Goal: Information Seeking & Learning: Compare options

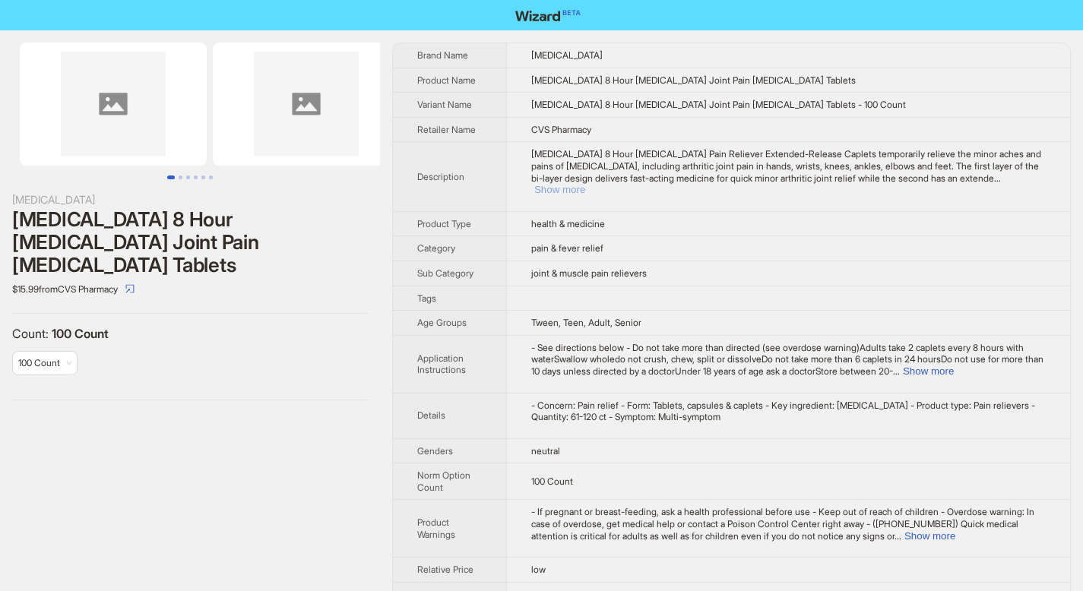
click at [585, 184] on button "Show more" at bounding box center [559, 189] width 51 height 11
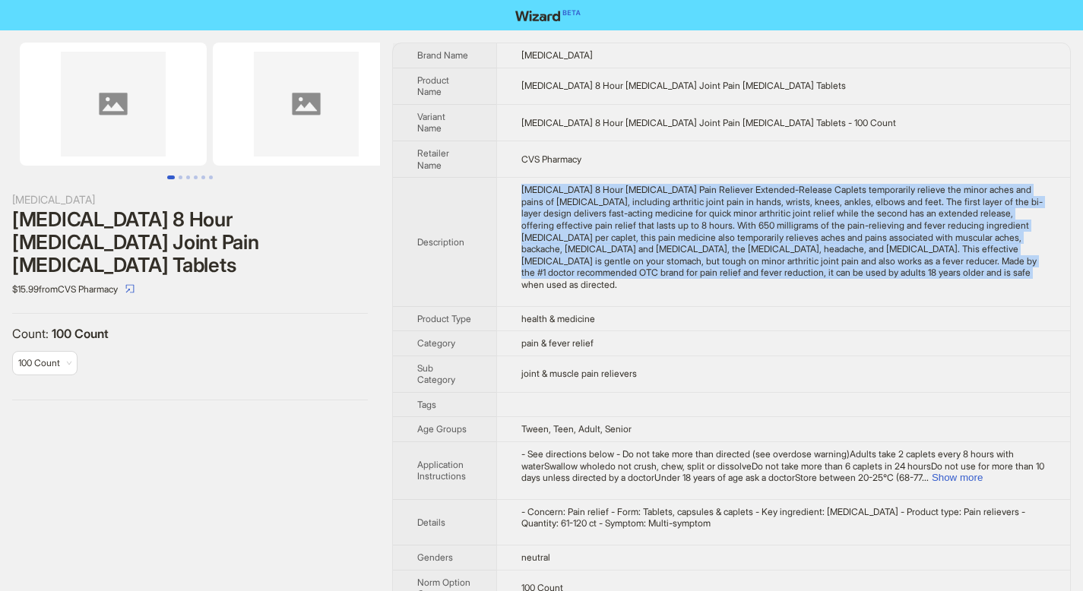
drag, startPoint x: 524, startPoint y: 188, endPoint x: 603, endPoint y: 283, distance: 123.1
click at [603, 283] on div "Tylenol 8 Hour Arthritis Pain Reliever Extended-Release Caplets temporarily rel…" at bounding box center [783, 237] width 524 height 106
copy div "Tylenol 8 Hour Arthritis Pain Reliever Extended-Release Caplets temporarily rel…"
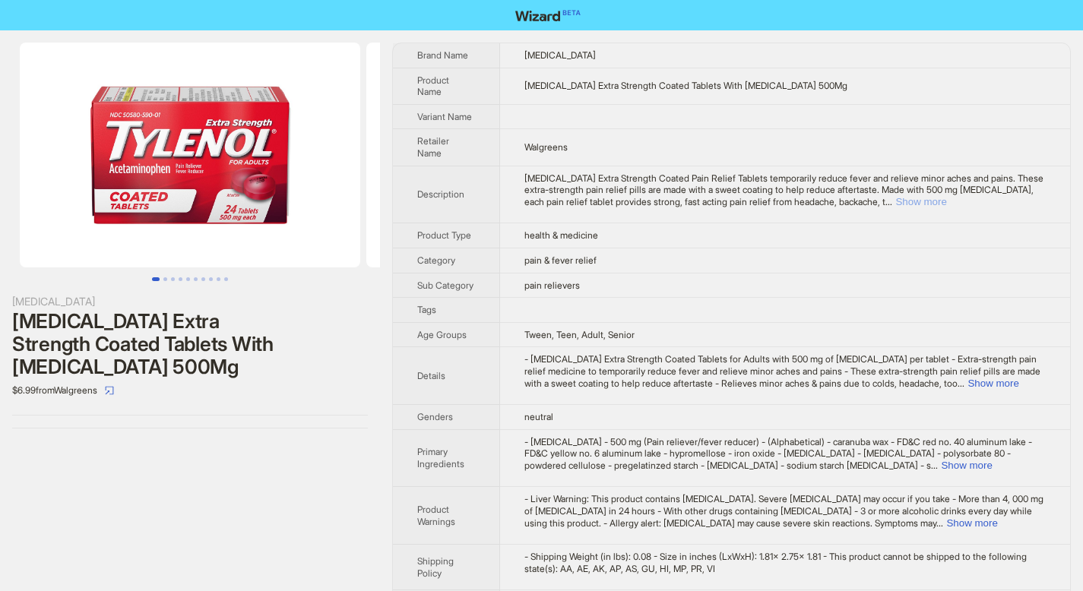
click at [946, 196] on button "Show more" at bounding box center [920, 201] width 51 height 11
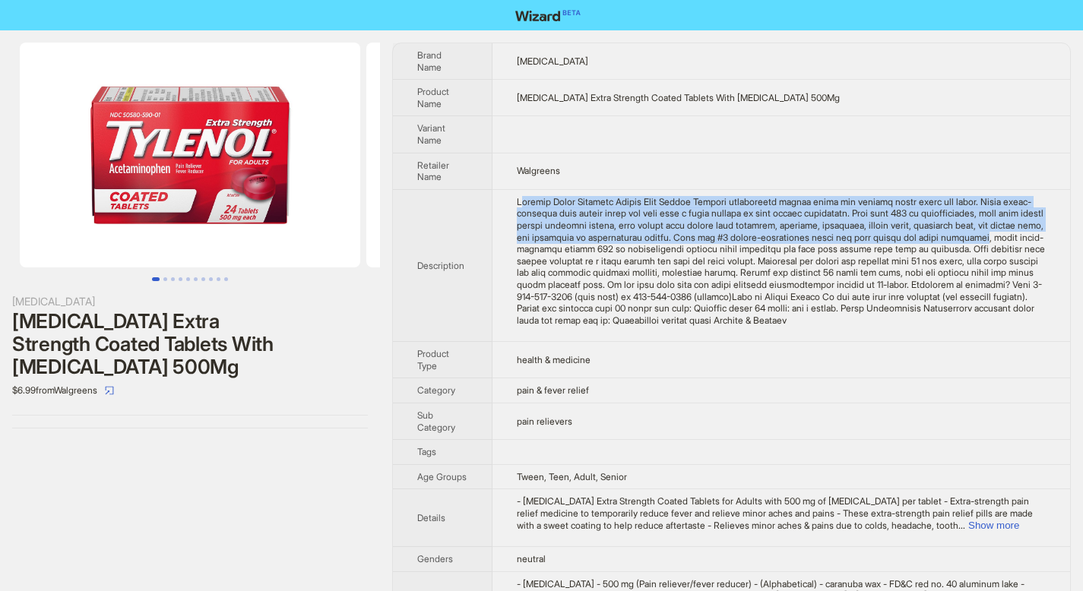
drag, startPoint x: 521, startPoint y: 200, endPoint x: 603, endPoint y: 248, distance: 95.0
click at [603, 248] on div "Tylenol Extra Strength Coated Pain Relief Tablets temporarily reduce fever and …" at bounding box center [781, 261] width 529 height 131
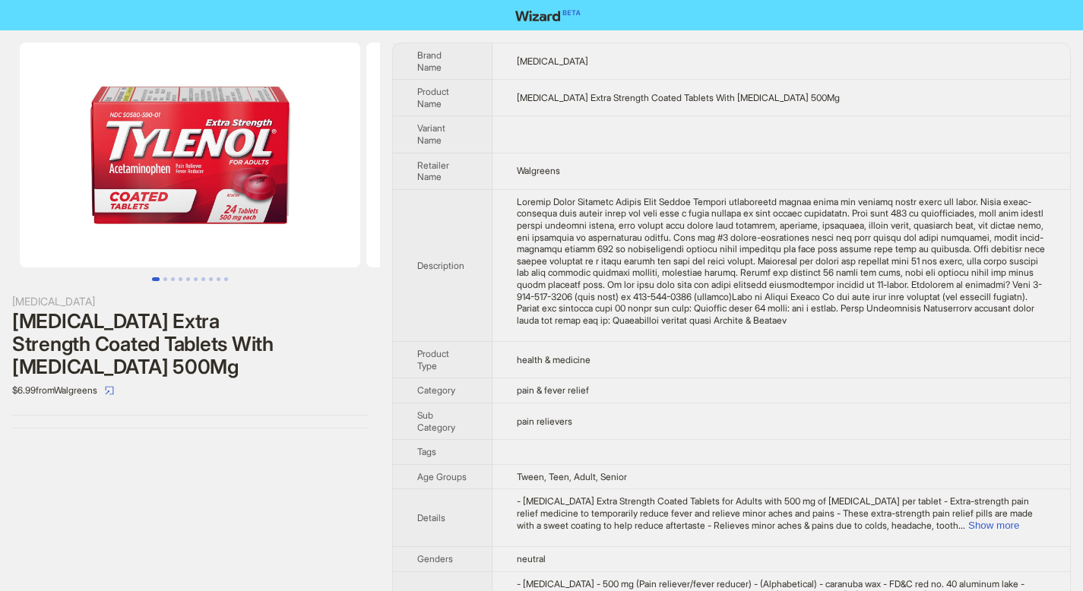
click at [518, 199] on div "Tylenol Extra Strength Coated Pain Relief Tablets temporarily reduce fever and …" at bounding box center [781, 261] width 529 height 131
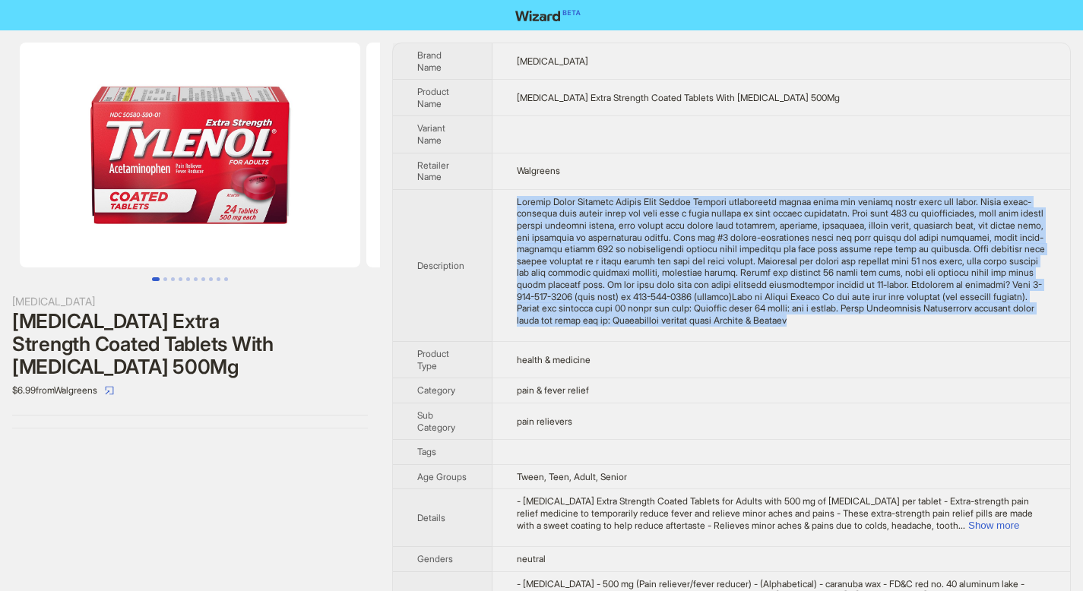
drag, startPoint x: 518, startPoint y: 199, endPoint x: 721, endPoint y: 333, distance: 243.0
click at [721, 327] on div "Tylenol Extra Strength Coated Pain Relief Tablets temporarily reduce fever and …" at bounding box center [781, 261] width 529 height 131
copy div "Tylenol Extra Strength Coated Pain Relief Tablets temporarily reduce fever and …"
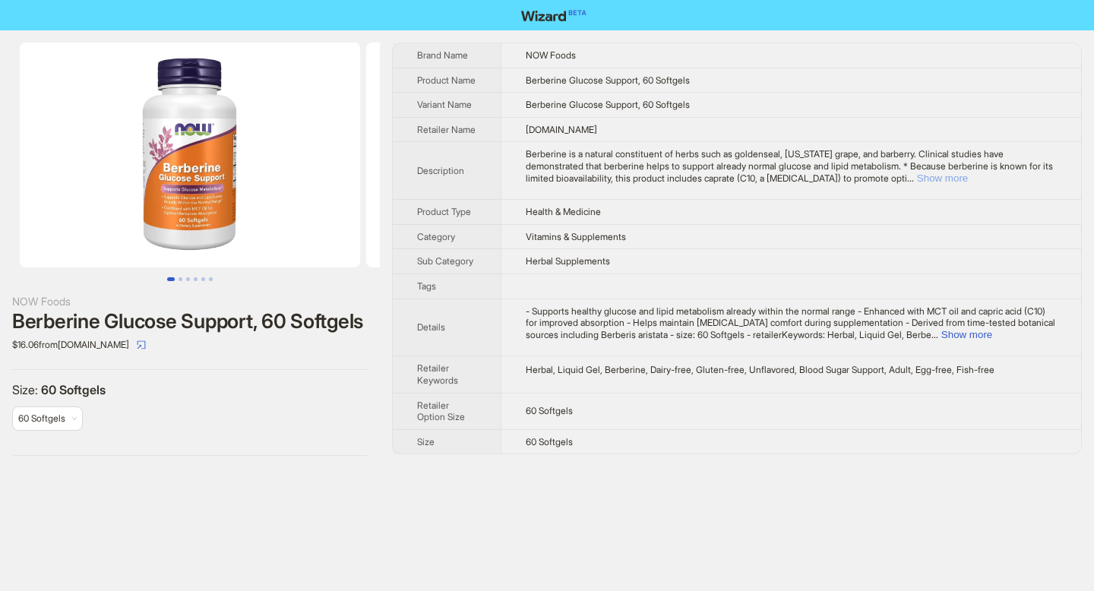
click at [968, 184] on button "Show more" at bounding box center [942, 177] width 51 height 11
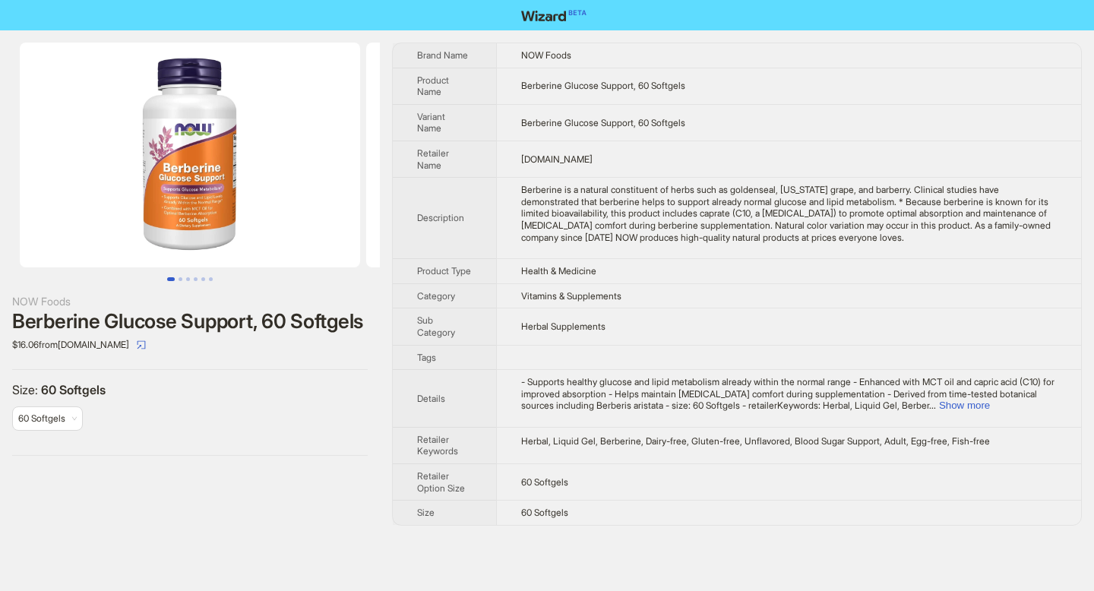
drag, startPoint x: 524, startPoint y: 189, endPoint x: 1039, endPoint y: 242, distance: 517.1
click at [1039, 242] on div "Berberine is a natural constituent of herbs such as goldenseal, Oregon grape, a…" at bounding box center [789, 213] width 536 height 59
copy div "Berberine is a natural constituent of herbs such as goldenseal, Oregon grape, a…"
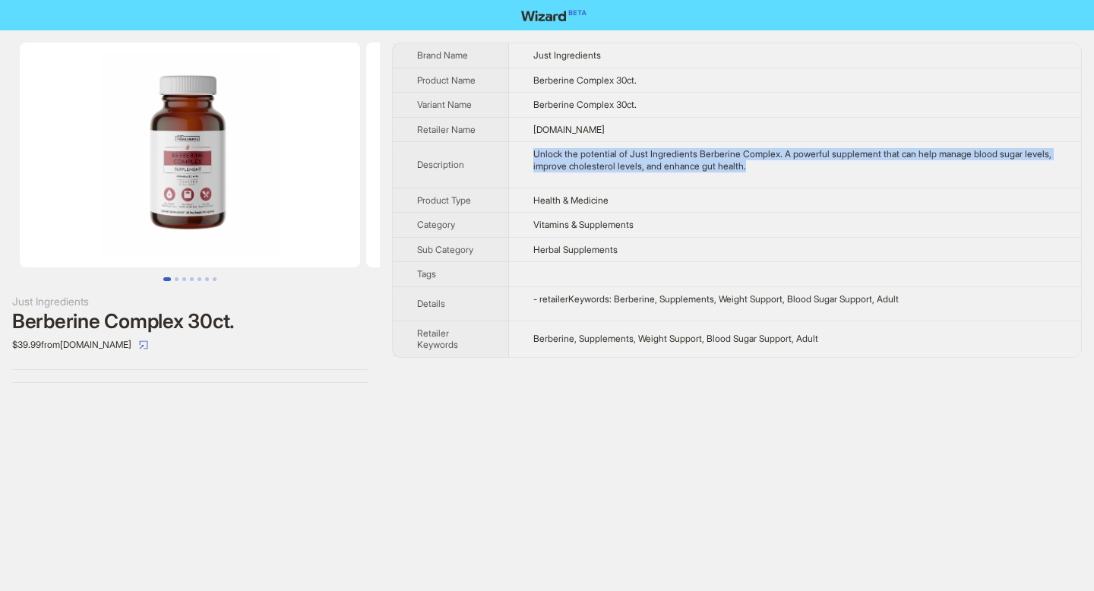
drag, startPoint x: 535, startPoint y: 152, endPoint x: 780, endPoint y: 172, distance: 246.3
click at [780, 172] on td "Unlock the potential of Just Ingredients Berberine Complex. A powerful suppleme…" at bounding box center [795, 165] width 572 height 46
copy div "Unlock the potential of Just Ingredients Berberine Complex. A powerful suppleme…"
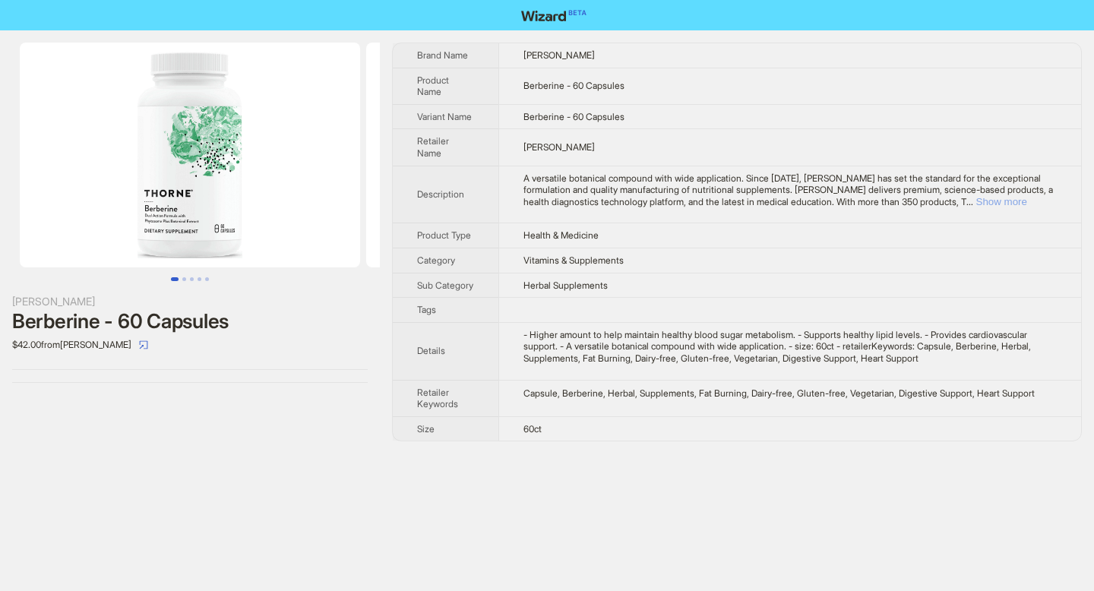
drag, startPoint x: 1021, startPoint y: 199, endPoint x: 1010, endPoint y: 198, distance: 11.5
click at [1021, 199] on button "Show more" at bounding box center [1001, 201] width 51 height 11
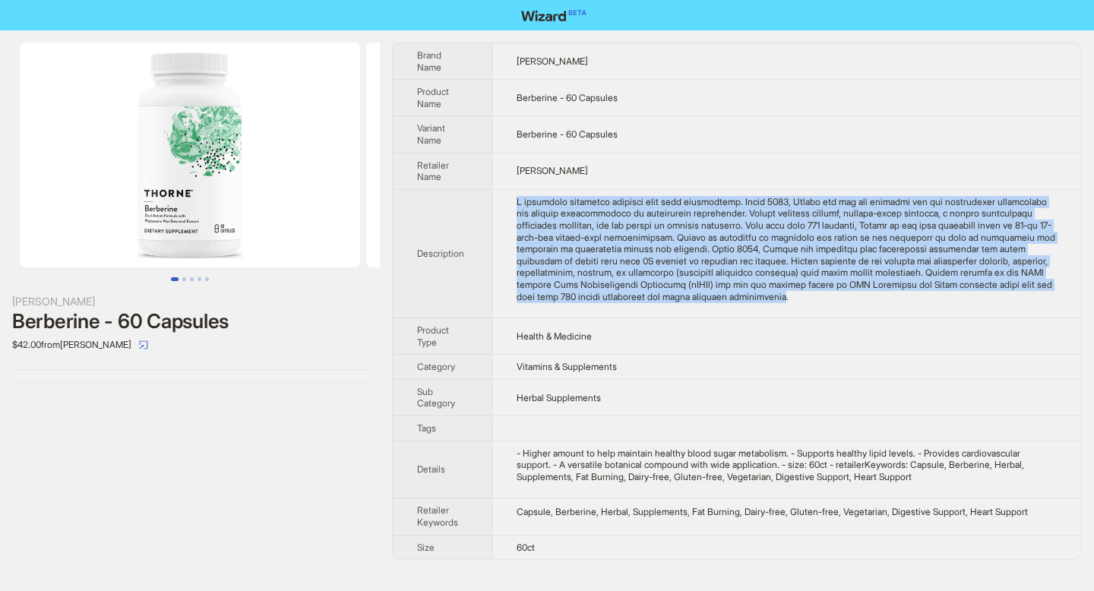
drag, startPoint x: 519, startPoint y: 198, endPoint x: 1009, endPoint y: 302, distance: 501.2
click at [1009, 302] on div "A versatile botanical compound with wide application. Since 1984, Thorne has se…" at bounding box center [787, 249] width 540 height 106
copy div "A versatile botanical compound with wide application. Since [DATE], [PERSON_NAM…"
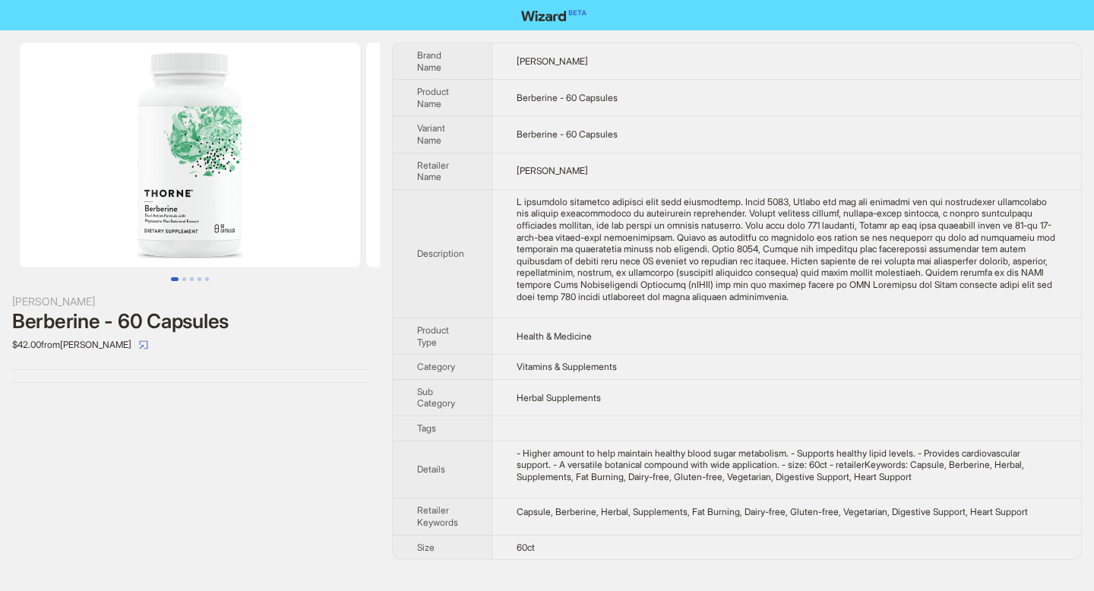
click at [707, 153] on td "[PERSON_NAME]" at bounding box center [786, 171] width 589 height 36
click at [186, 280] on button "Go to slide 2" at bounding box center [184, 279] width 4 height 4
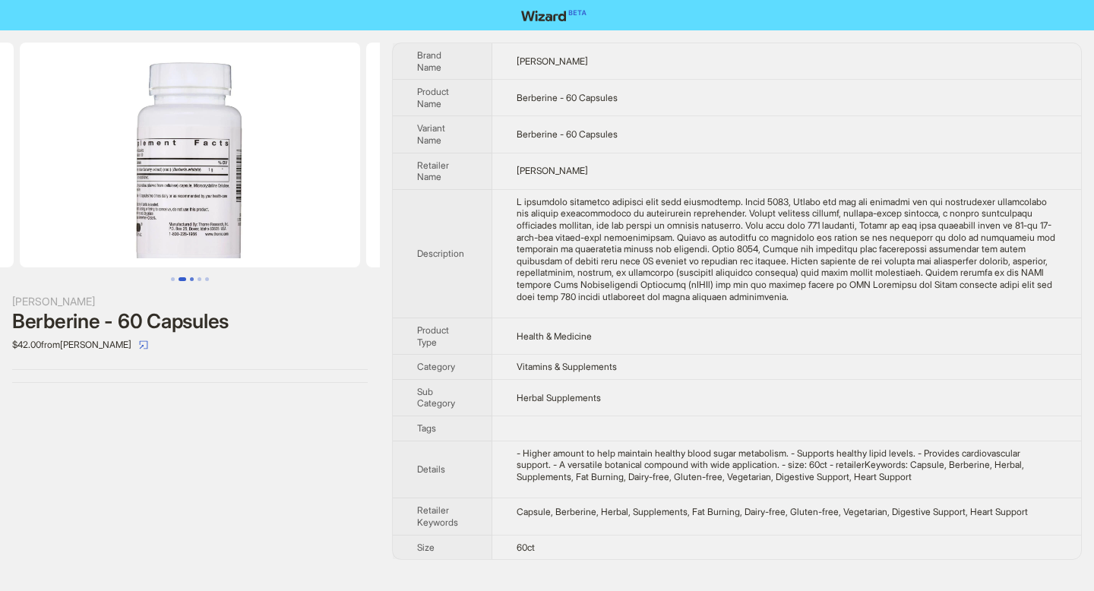
click at [193, 281] on button "Go to slide 3" at bounding box center [192, 279] width 4 height 4
click at [205, 281] on button "Go to slide 5" at bounding box center [207, 279] width 4 height 4
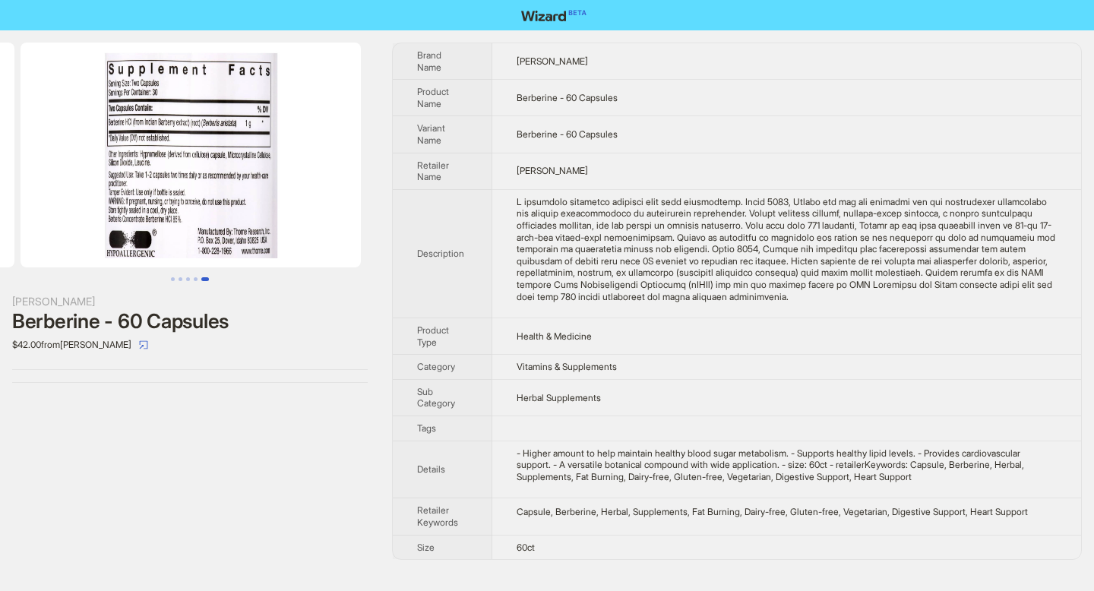
scroll to position [0, 1386]
click at [172, 280] on button "Go to slide 1" at bounding box center [173, 279] width 4 height 4
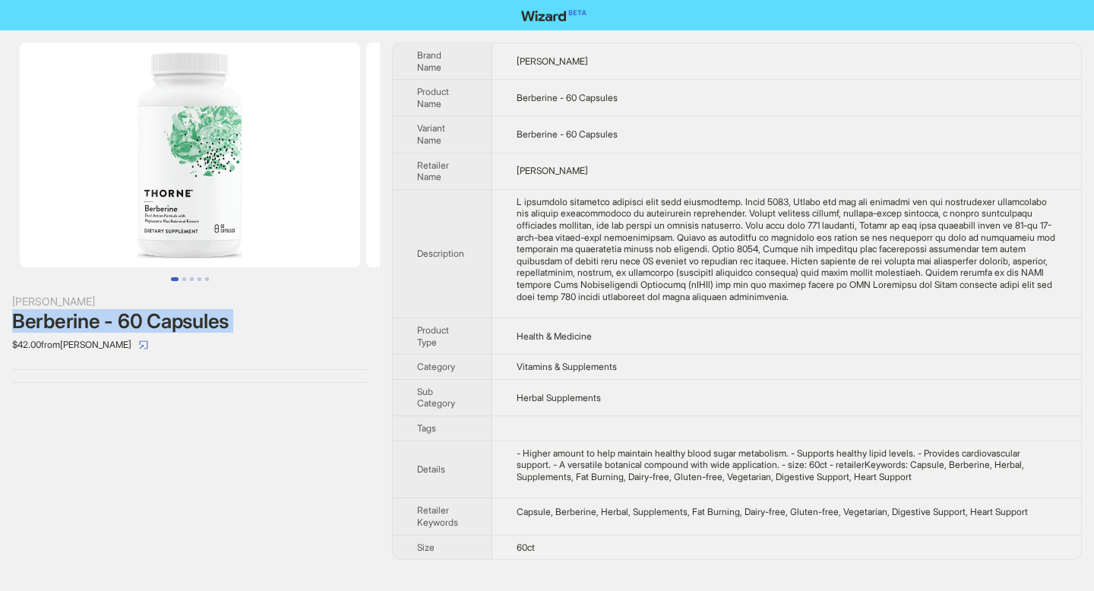
drag, startPoint x: 14, startPoint y: 321, endPoint x: 239, endPoint y: 333, distance: 225.2
click at [239, 333] on div "Thorne Berberine - 60 Capsules $42.00 from Thorne" at bounding box center [190, 325] width 356 height 64
copy div "Berberine - 60 Capsules"
click at [521, 201] on div "A versatile botanical compound with wide application. Since 1984, Thorne has se…" at bounding box center [787, 249] width 540 height 106
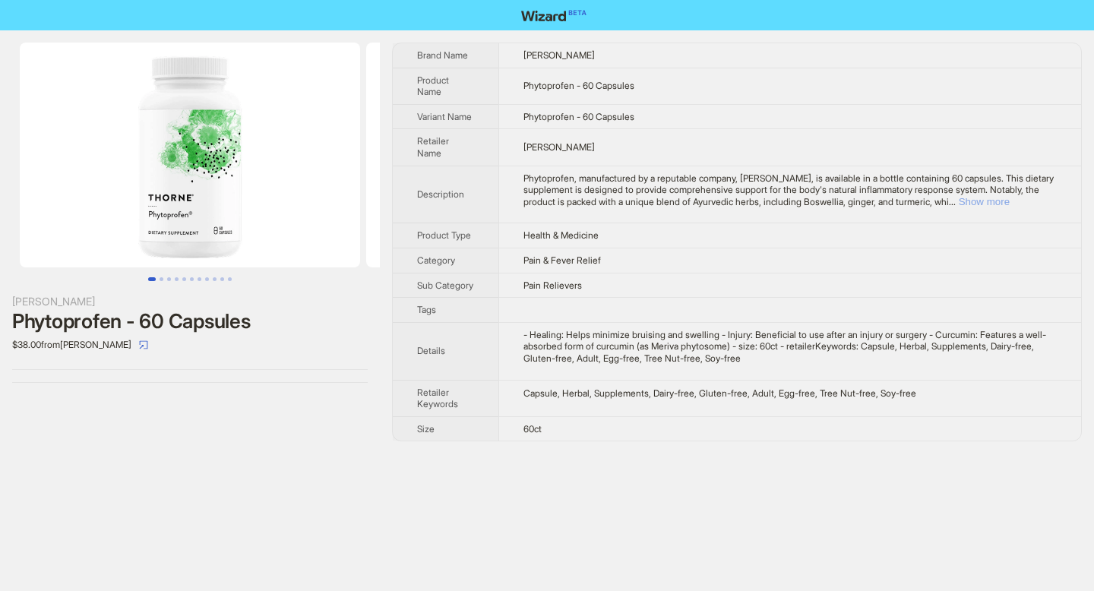
click at [1009, 207] on button "Show more" at bounding box center [984, 201] width 51 height 11
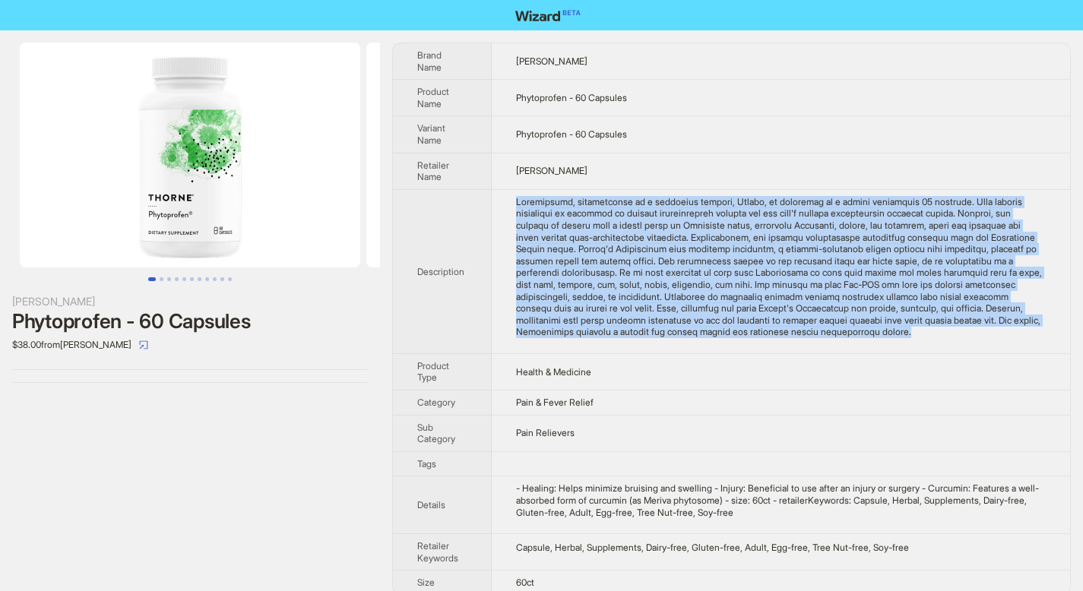
drag, startPoint x: 524, startPoint y: 204, endPoint x: 1049, endPoint y: 334, distance: 540.9
click at [1049, 334] on td at bounding box center [781, 271] width 578 height 164
copy div "Phytoprofen, manufactured by a reputable company, Thorne, is available in a bot…"
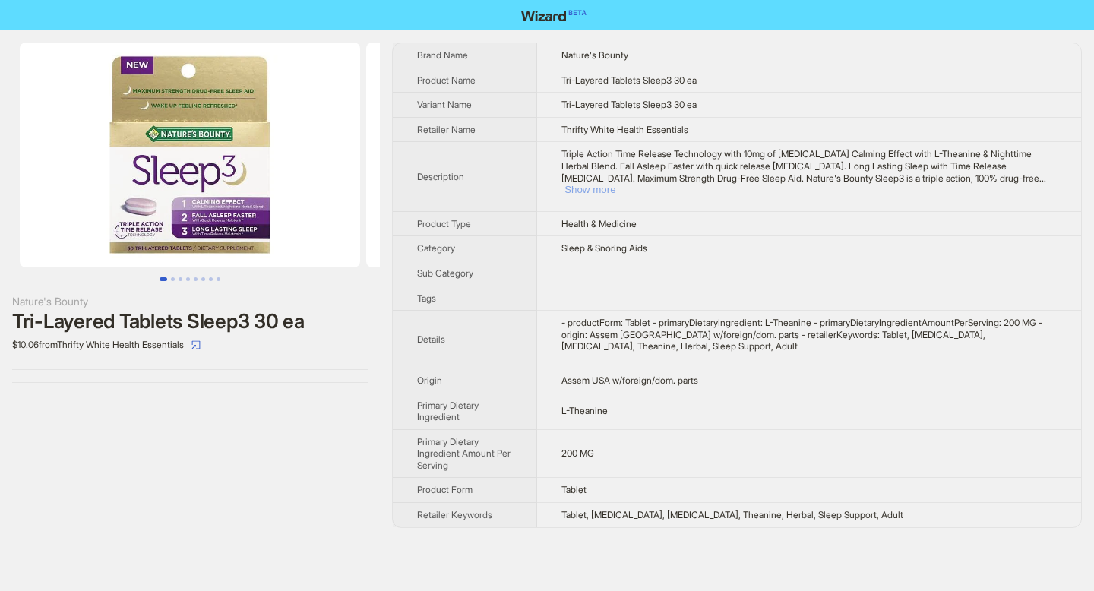
click at [616, 184] on button "Show more" at bounding box center [590, 189] width 51 height 11
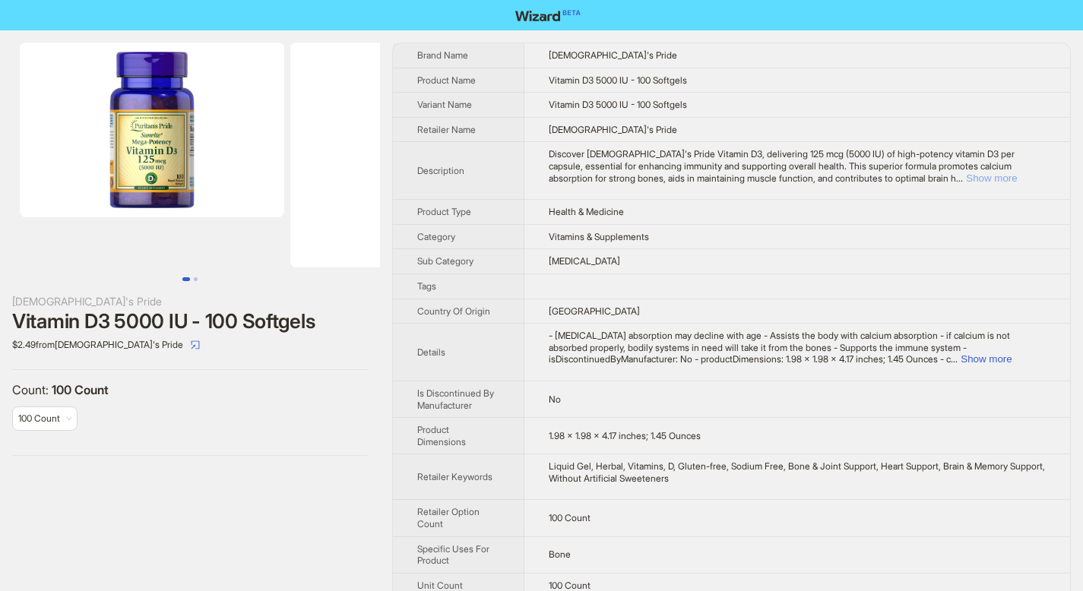
click at [999, 179] on button "Show more" at bounding box center [991, 177] width 51 height 11
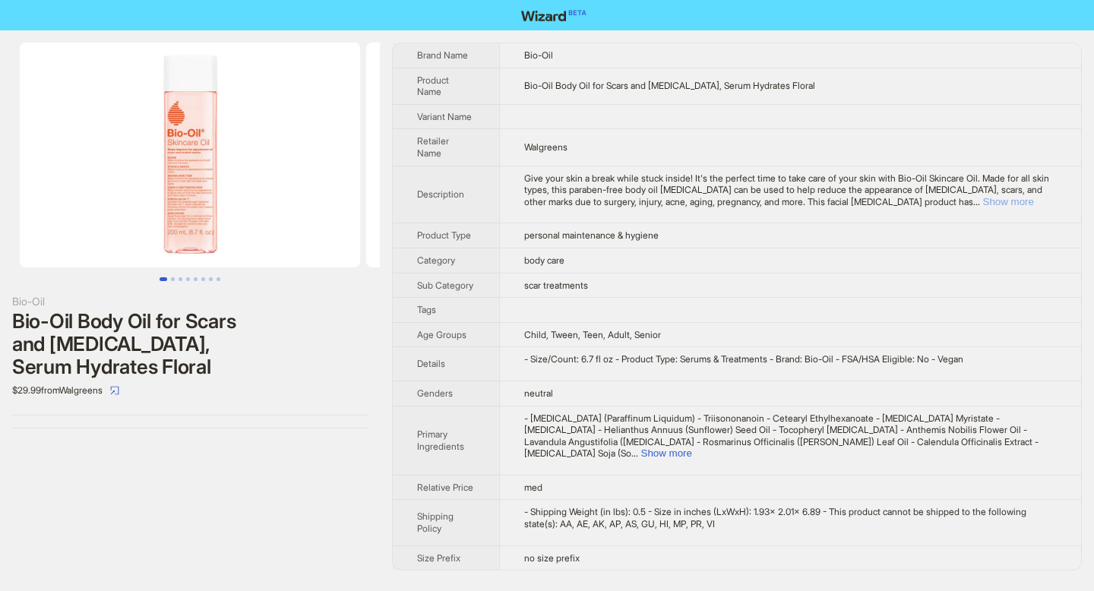
click at [1011, 196] on button "Show more" at bounding box center [1008, 201] width 51 height 11
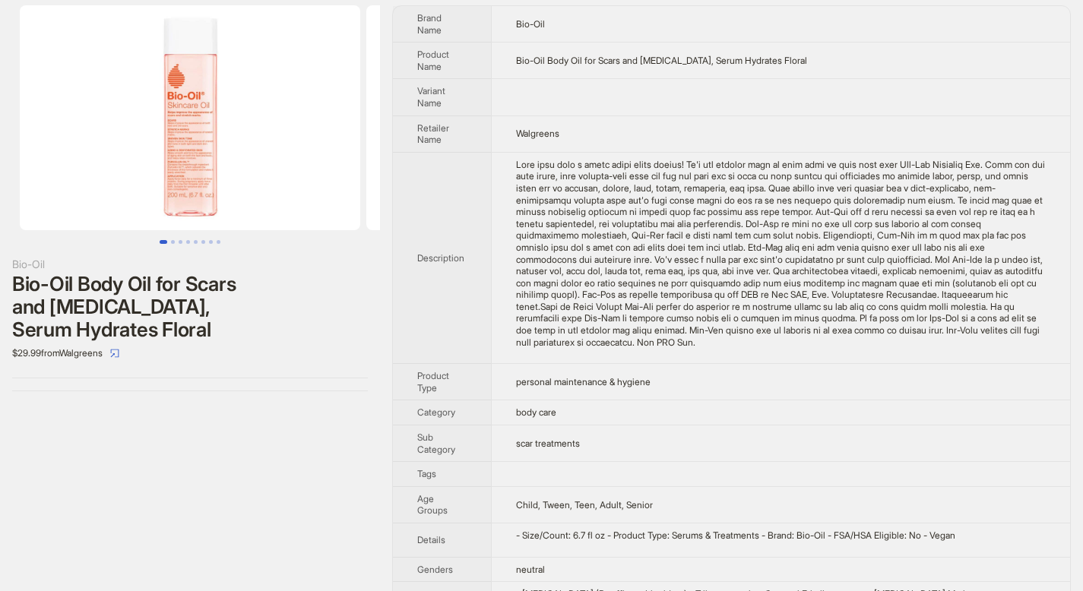
scroll to position [41, 0]
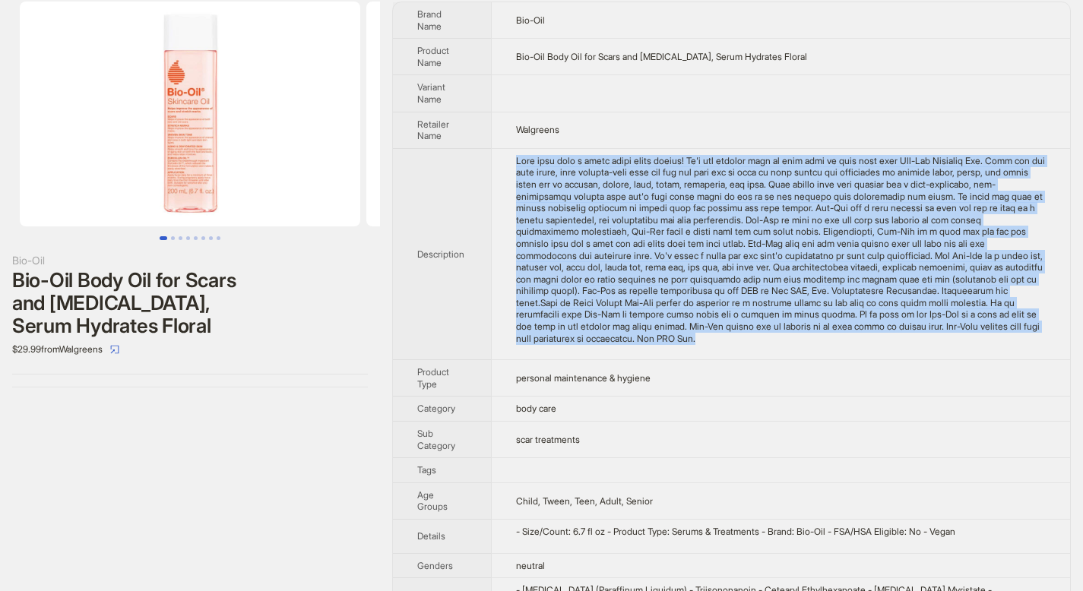
drag, startPoint x: 520, startPoint y: 157, endPoint x: 813, endPoint y: 340, distance: 345.4
click at [813, 340] on div "Give your skin a break while stuck inside! It's the perfect time to take care o…" at bounding box center [781, 250] width 530 height 190
copy div "Give your skin a break while stuck inside! It's the perfect time to take care o…"
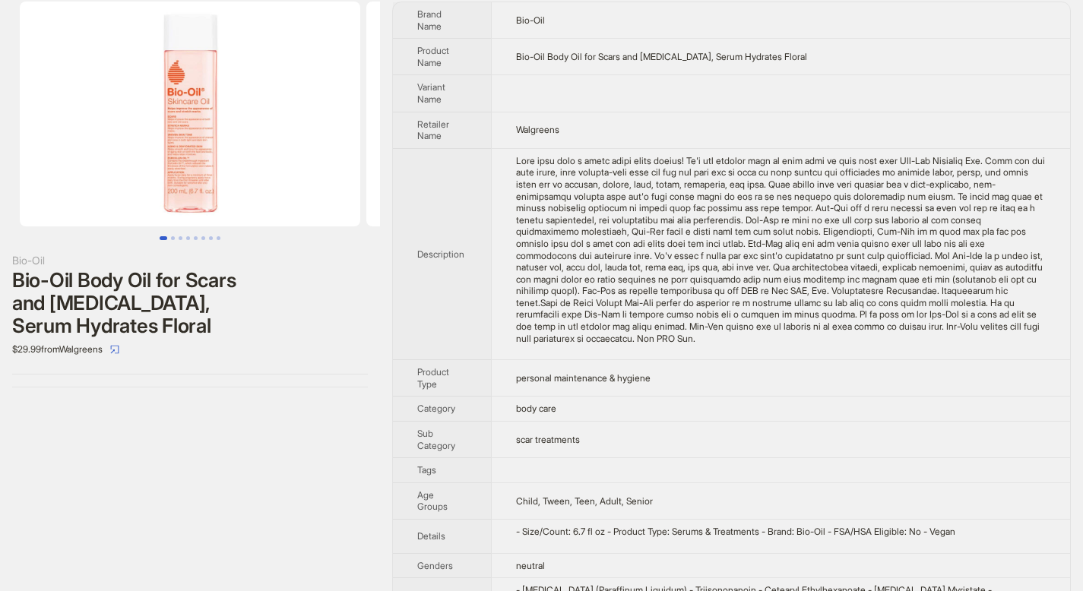
click at [321, 416] on div "Bio-Oil Bio-Oil Body Oil for Scars and Stretch Marks, Serum Hydrates Floral $29…" at bounding box center [190, 378] width 380 height 778
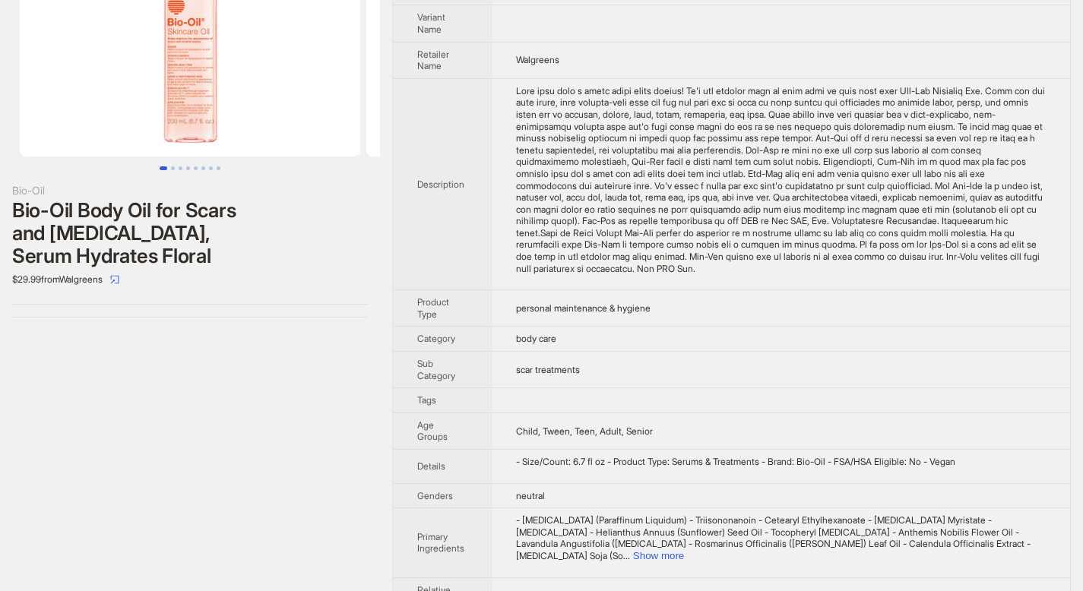
scroll to position [135, 0]
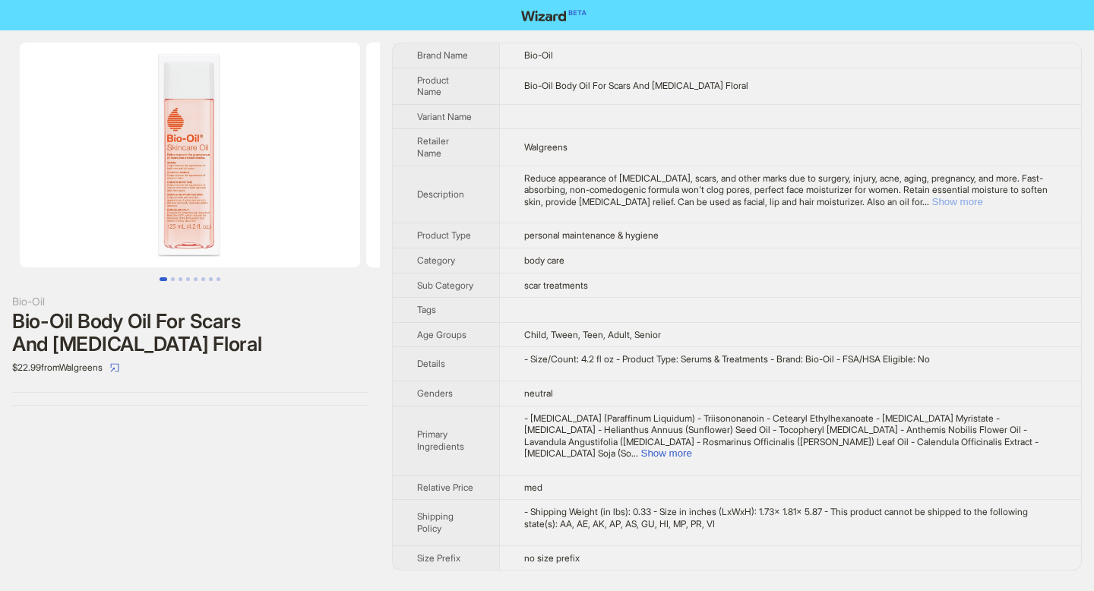
click at [983, 196] on button "Show more" at bounding box center [957, 201] width 51 height 11
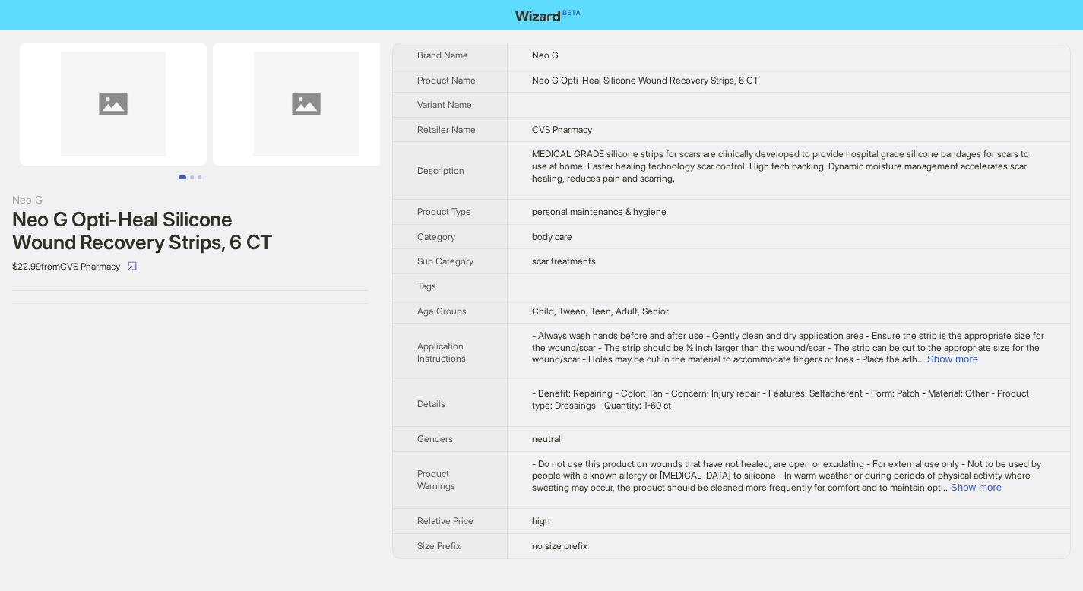
click at [369, 379] on div "Neo G Neo G Opti-Heal Silicone Wound Recovery Strips, 6 CT $22.99 from CVS Phar…" at bounding box center [190, 300] width 380 height 541
drag, startPoint x: 534, startPoint y: 151, endPoint x: 742, endPoint y: 178, distance: 209.9
click at [742, 178] on div "MEDICAL GRADE silicone strips for scars are clinically developed to provide hos…" at bounding box center [795, 166] width 524 height 36
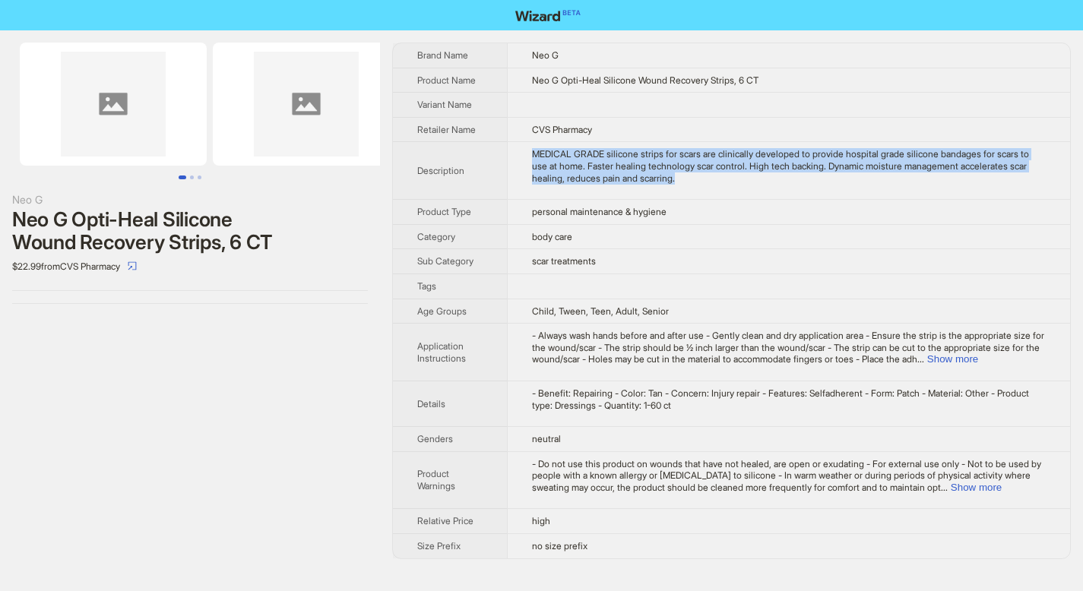
drag, startPoint x: 535, startPoint y: 154, endPoint x: 694, endPoint y: 188, distance: 162.6
click at [694, 188] on td "MEDICAL GRADE silicone strips for scars are clinically developed to provide hos…" at bounding box center [788, 171] width 563 height 58
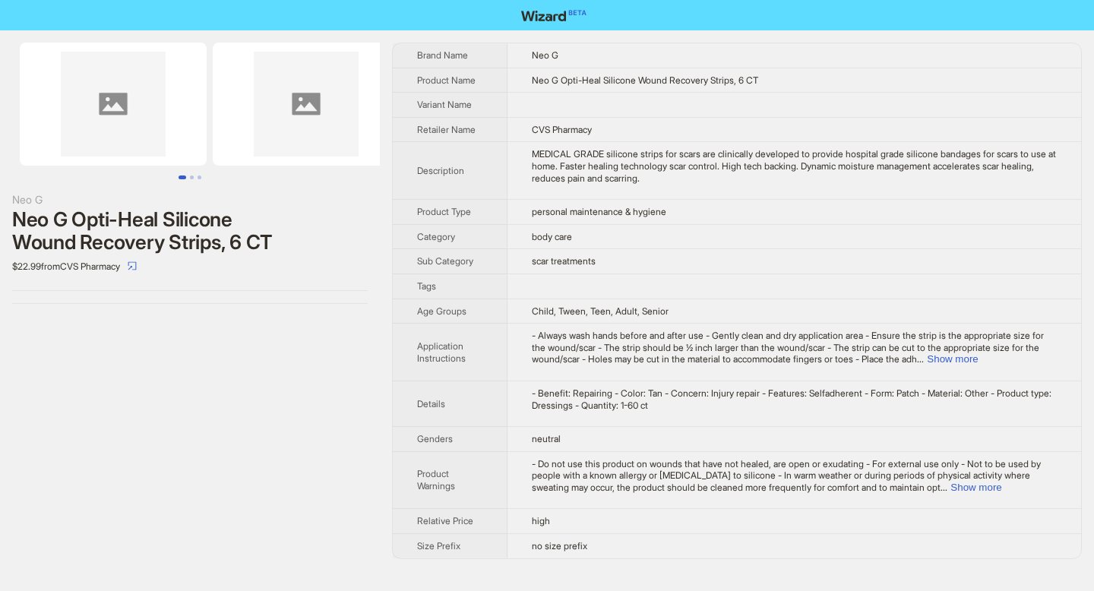
click at [419, 56] on th "Brand Name" at bounding box center [450, 55] width 115 height 24
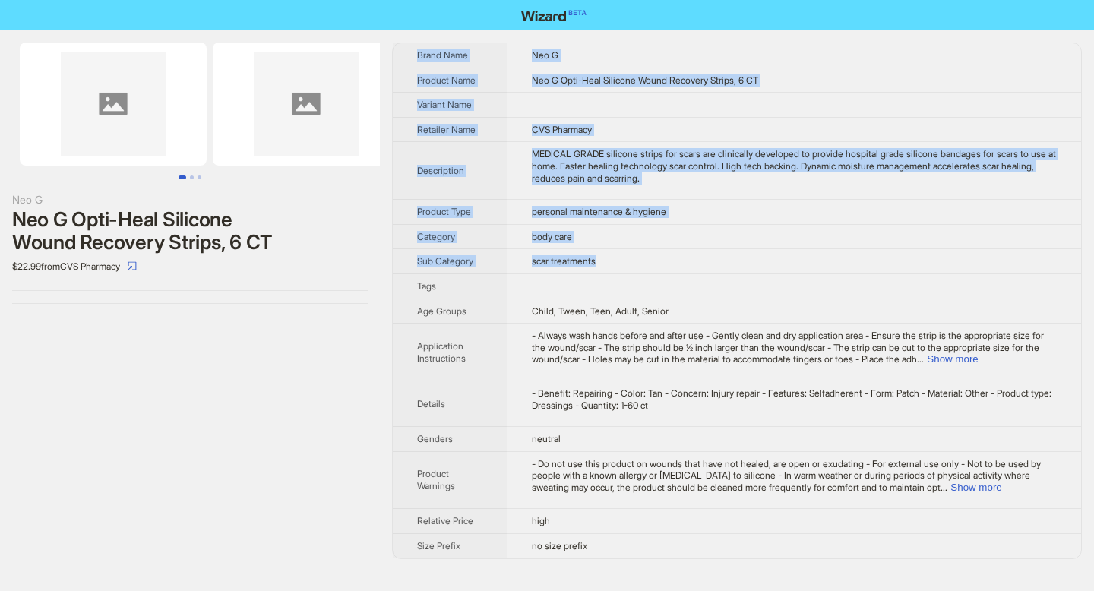
drag, startPoint x: 419, startPoint y: 56, endPoint x: 637, endPoint y: 271, distance: 306.3
click at [637, 271] on tbody "Brand Name Neo G Product Name Neo G Opti-Heal Silicone Wound Recovery Strips, 6…" at bounding box center [737, 300] width 688 height 515
copy tbody "Brand Name Neo G Product Name Neo G Opti-Heal Silicone Wound Recovery Strips, 6…"
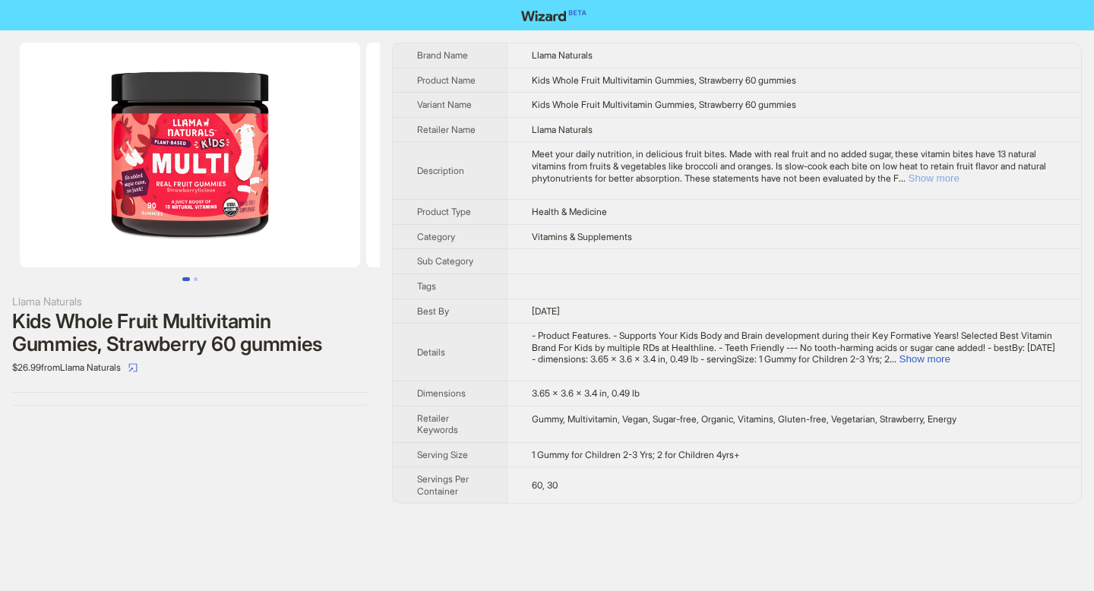
click at [960, 179] on button "Show more" at bounding box center [934, 177] width 51 height 11
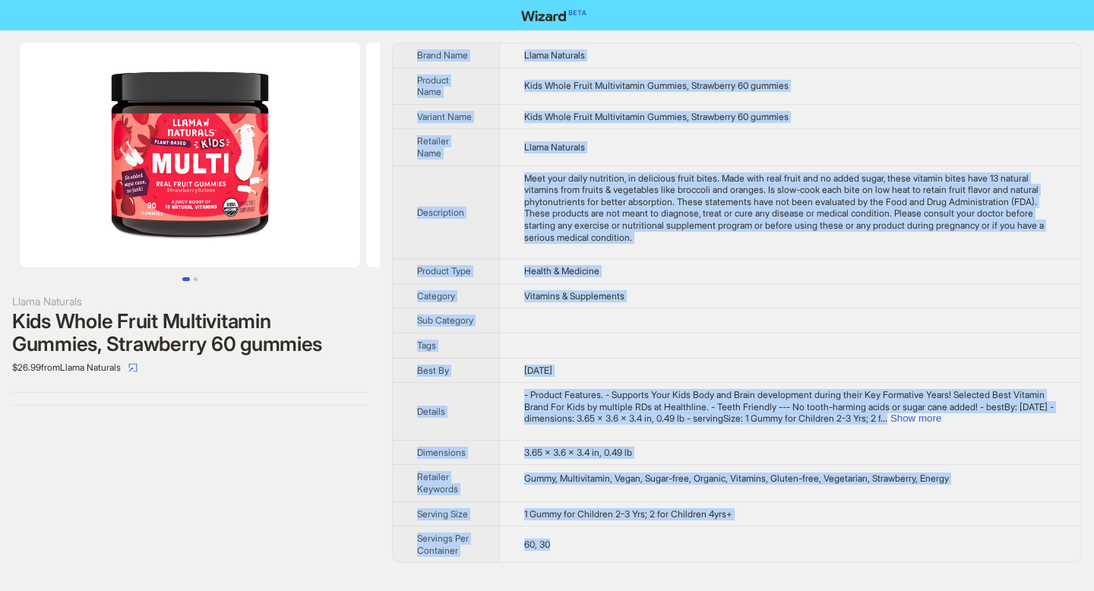
drag, startPoint x: 417, startPoint y: 55, endPoint x: 563, endPoint y: 544, distance: 509.9
click at [563, 544] on tbody "Brand Name Llama Naturals Product Name Kids Whole Fruit Multivitamin Gummies, S…" at bounding box center [737, 302] width 688 height 519
copy tbody "Brand Name Llama Naturals Product Name Kids Whole Fruit Multivitamin Gummies, S…"
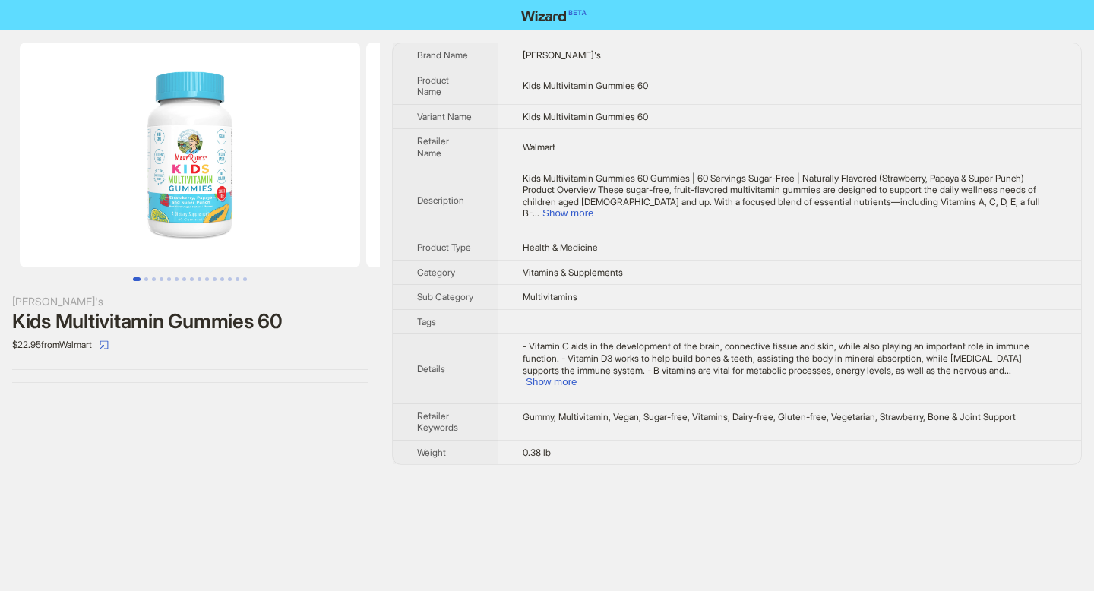
click at [189, 223] on img at bounding box center [190, 155] width 340 height 225
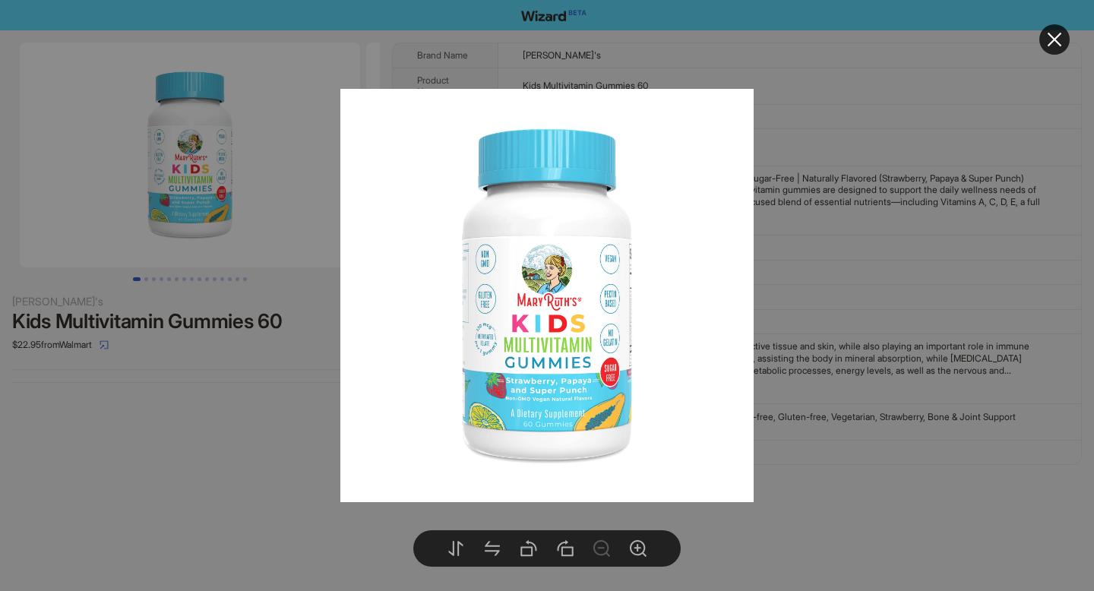
click at [1053, 46] on icon "close" at bounding box center [1055, 39] width 18 height 18
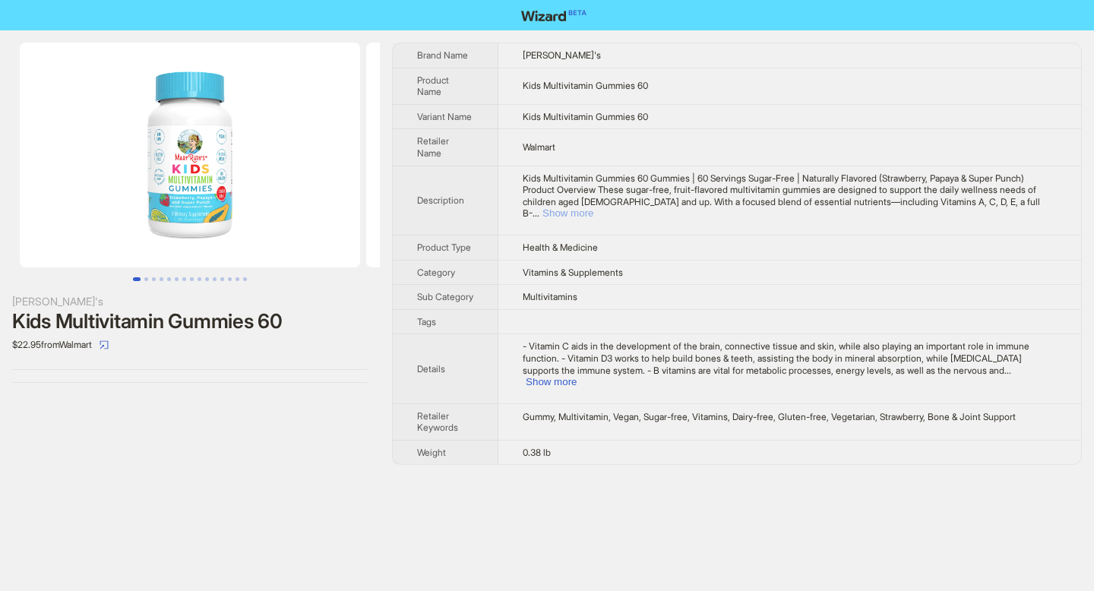
click at [593, 207] on button "Show more" at bounding box center [568, 212] width 51 height 11
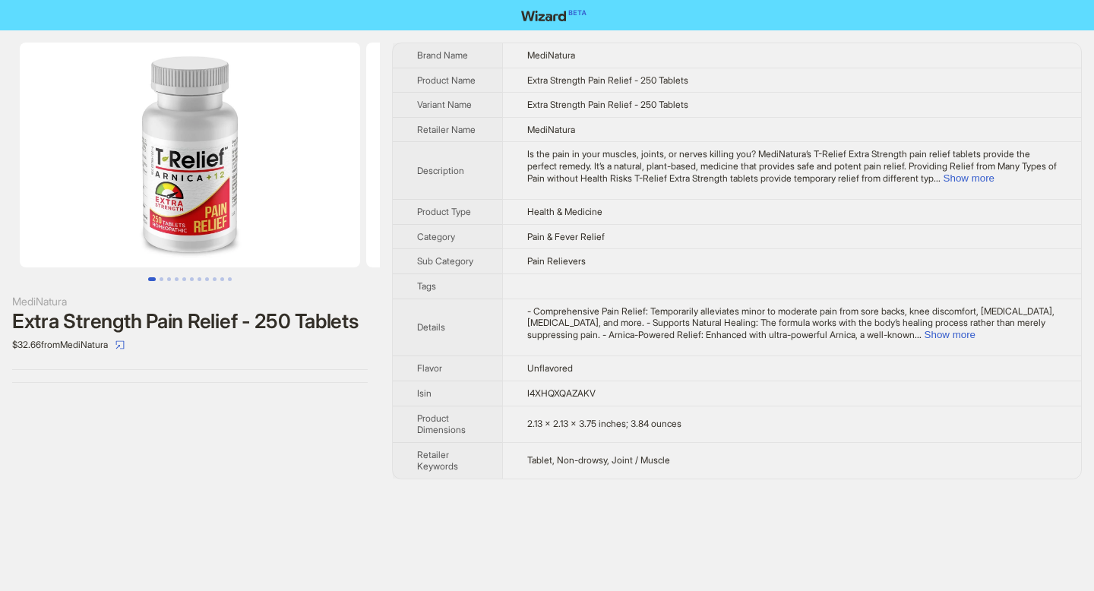
click at [200, 222] on img at bounding box center [190, 155] width 340 height 225
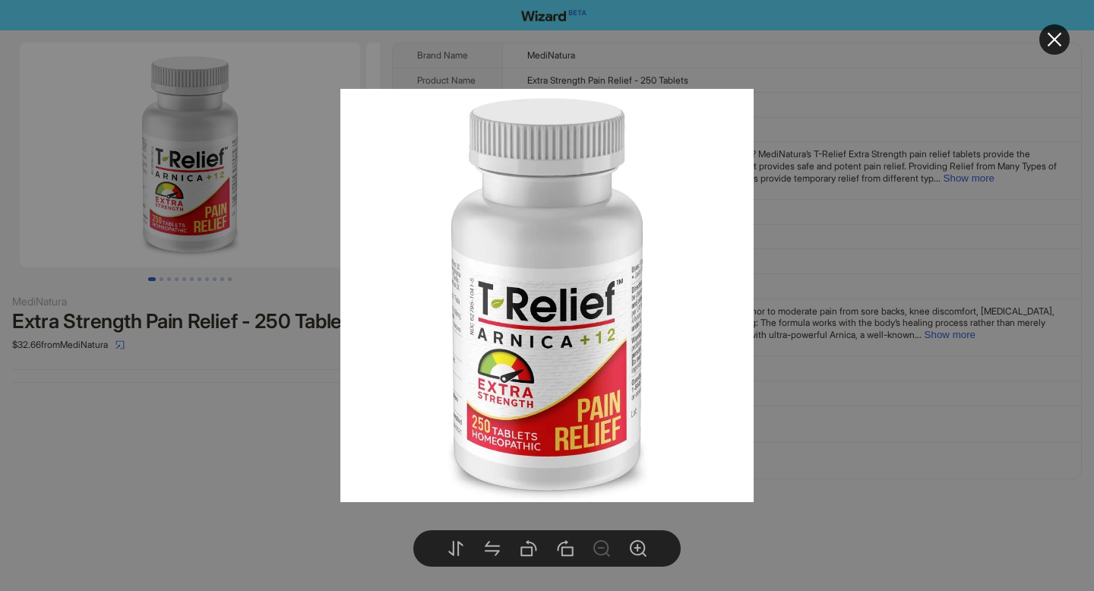
click at [205, 416] on div at bounding box center [547, 295] width 1094 height 591
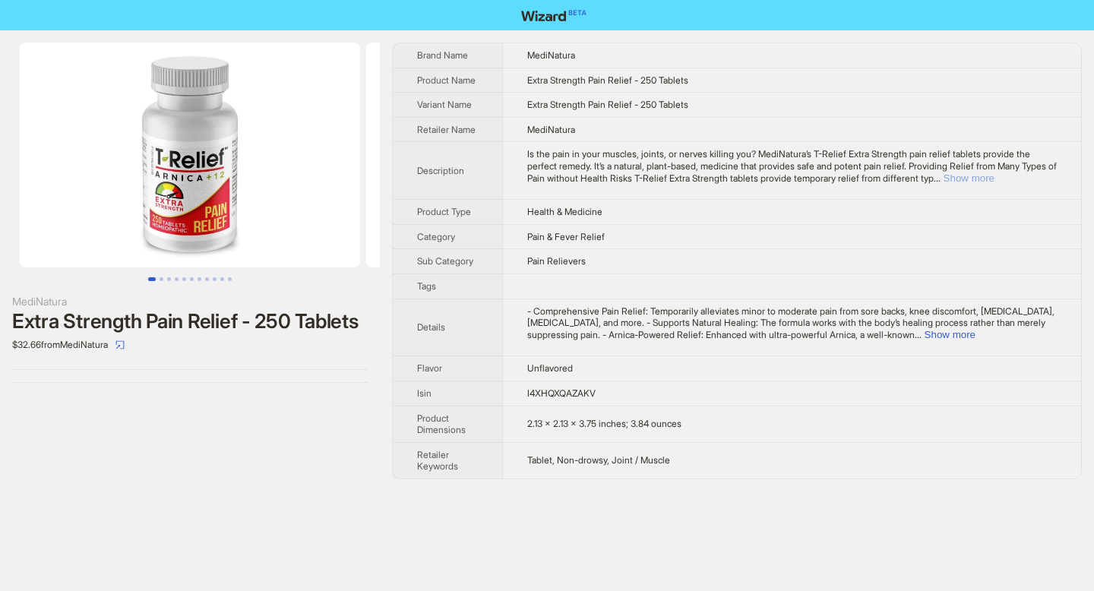
click at [995, 176] on button "Show more" at bounding box center [969, 177] width 51 height 11
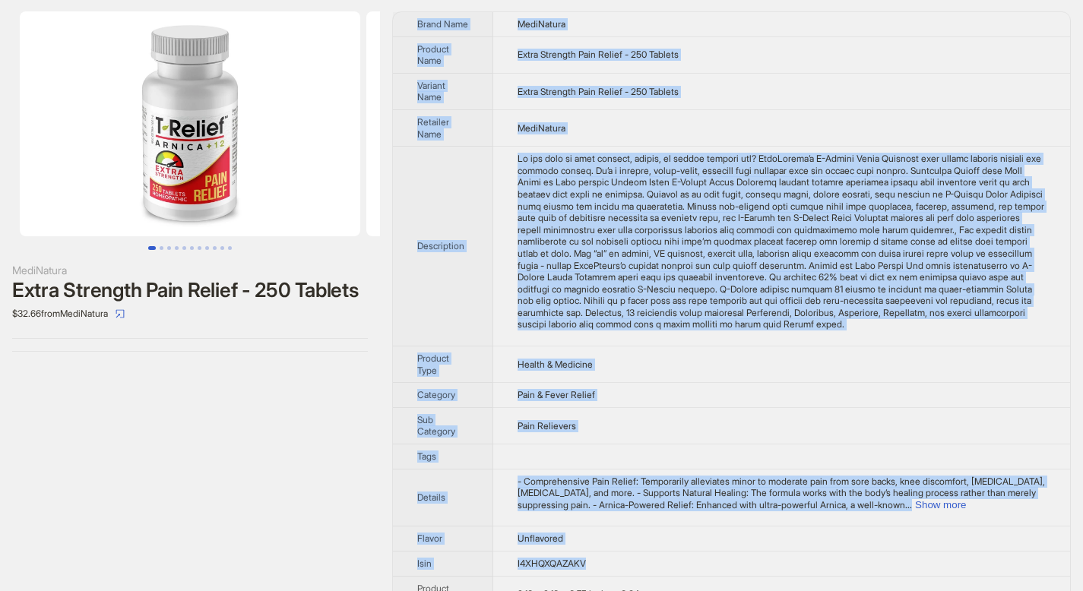
scroll to position [113, 0]
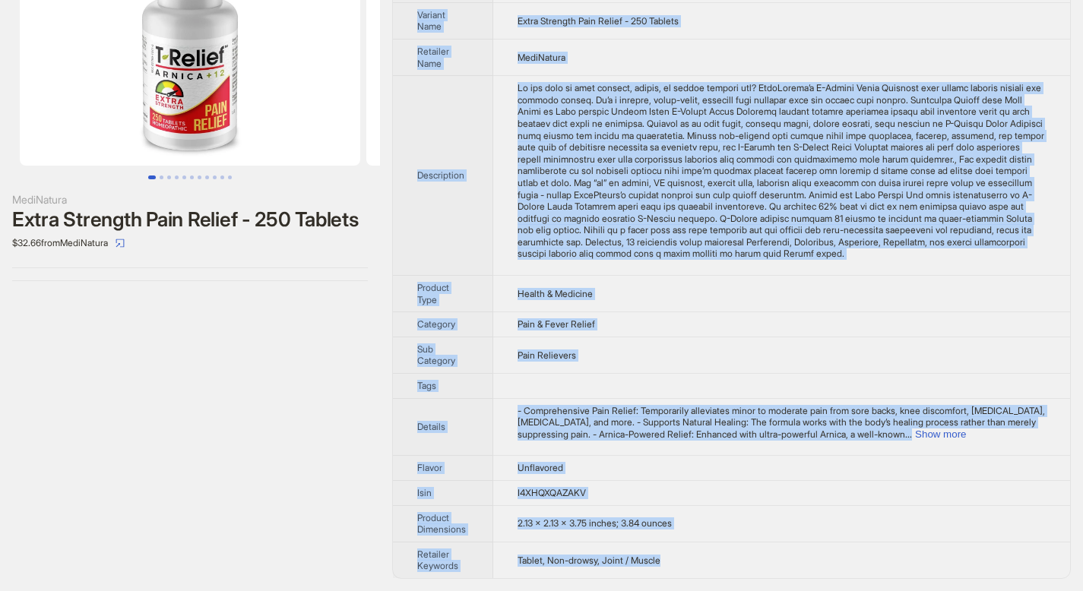
drag, startPoint x: 418, startPoint y: 22, endPoint x: 650, endPoint y: 568, distance: 593.8
click at [650, 571] on tbody "Brand Name MediNatura Product Name Extra Strength Pain Relief - 250 Tablets Var…" at bounding box center [731, 259] width 677 height 637
copy tbody "Brand Name MediNatura Product Name Extra Strength Pain Relief - 250 Tablets Var…"
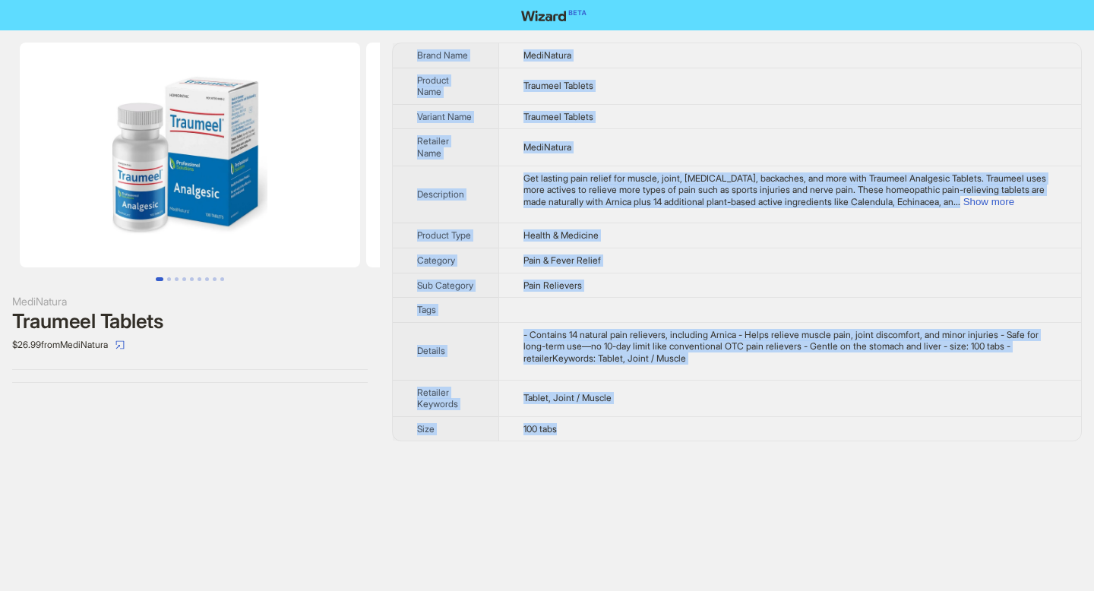
drag, startPoint x: 418, startPoint y: 53, endPoint x: 585, endPoint y: 445, distance: 425.6
click at [585, 441] on tbody "Brand Name MediNatura Product Name Traumeel Tablets Variant Name Traumeel Table…" at bounding box center [737, 241] width 688 height 397
copy tbody "Brand Name MediNatura Product Name Traumeel Tablets Variant Name Traumeel Table…"
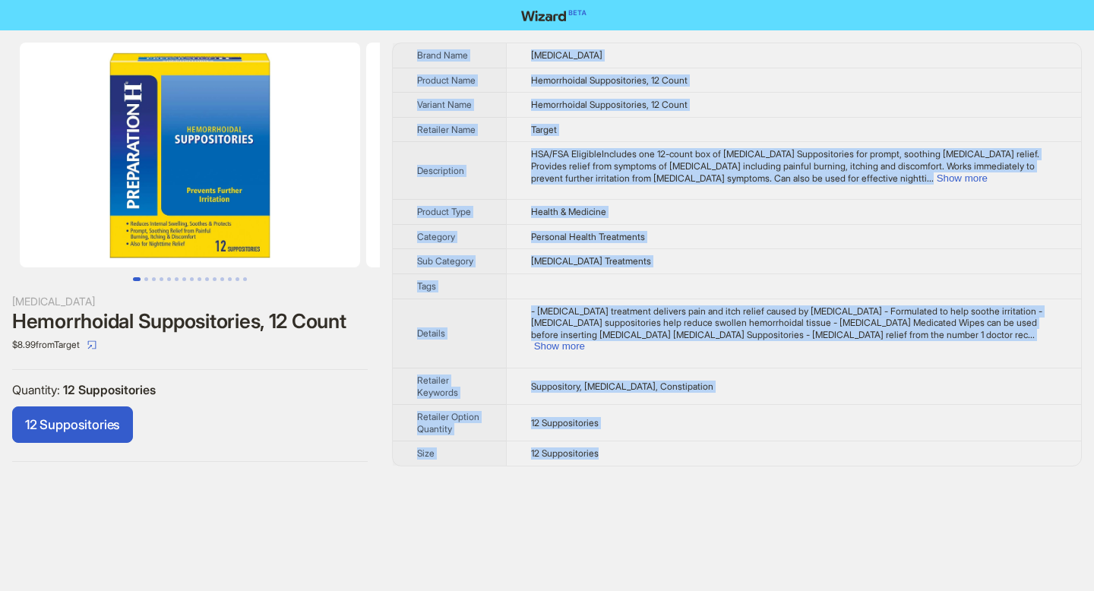
drag, startPoint x: 417, startPoint y: 53, endPoint x: 603, endPoint y: 443, distance: 431.7
click at [603, 444] on tbody "Brand Name [MEDICAL_DATA] Product Name Hemorrhoidal Suppositories, 12 Count Var…" at bounding box center [737, 254] width 688 height 423
copy tbody "Brand Name [MEDICAL_DATA] Product Name Hemorrhoidal Suppositories, 12 Count Var…"
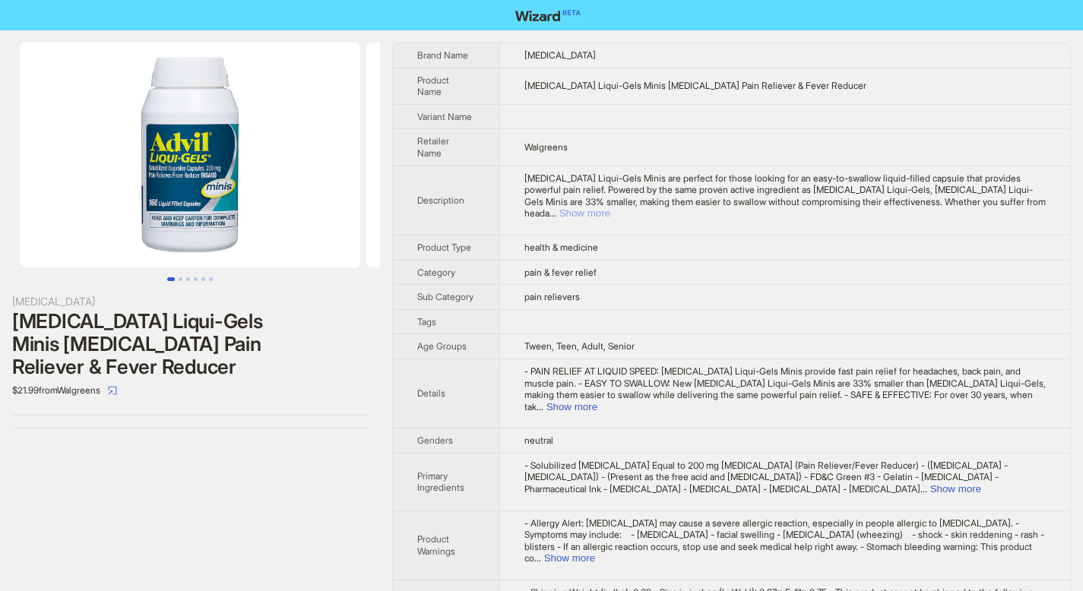
click at [610, 207] on button "Show more" at bounding box center [584, 212] width 51 height 11
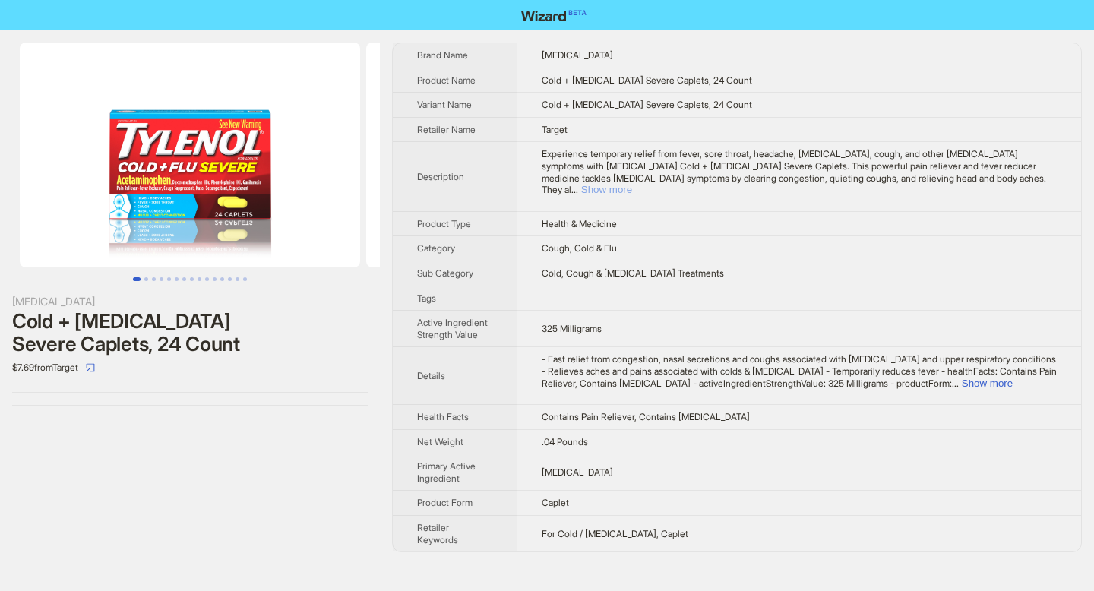
click at [632, 184] on button "Show more" at bounding box center [606, 189] width 51 height 11
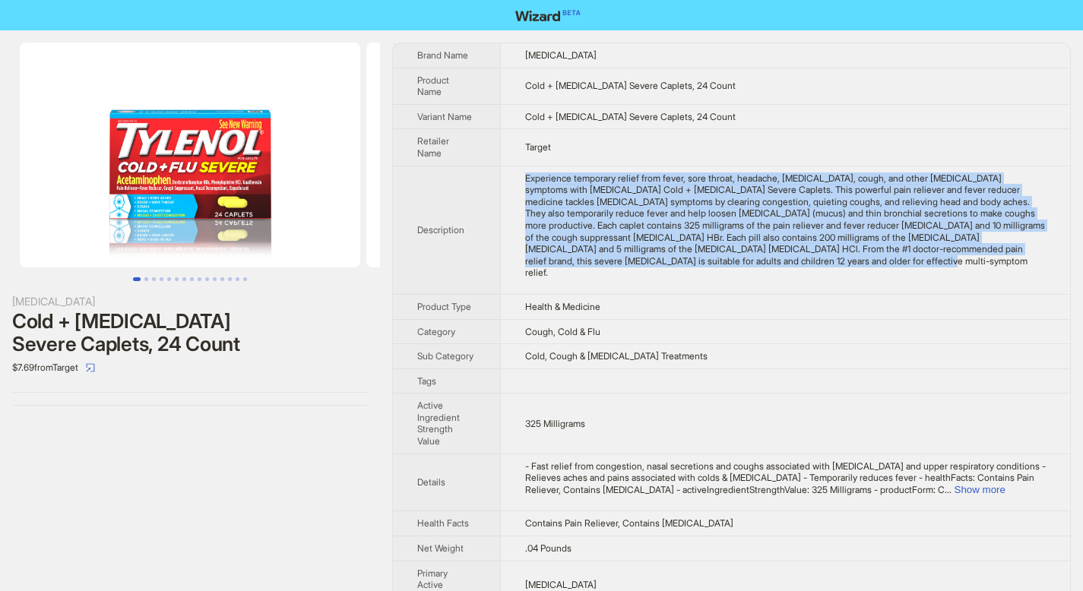
drag, startPoint x: 535, startPoint y: 169, endPoint x: 1030, endPoint y: 264, distance: 504.6
click at [1030, 264] on td "Experience temporary relief from fever, sore throat, headache, nasal congestion…" at bounding box center [785, 230] width 570 height 128
copy div "Experience temporary relief from fever, sore throat, headache, nasal congestion…"
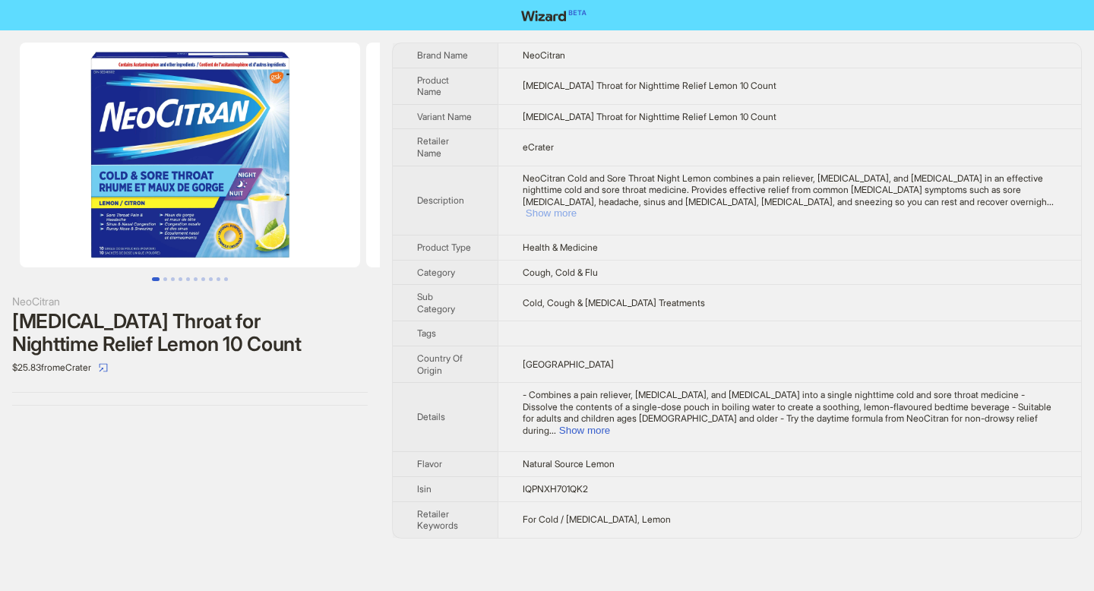
click at [577, 207] on button "Show more" at bounding box center [551, 212] width 51 height 11
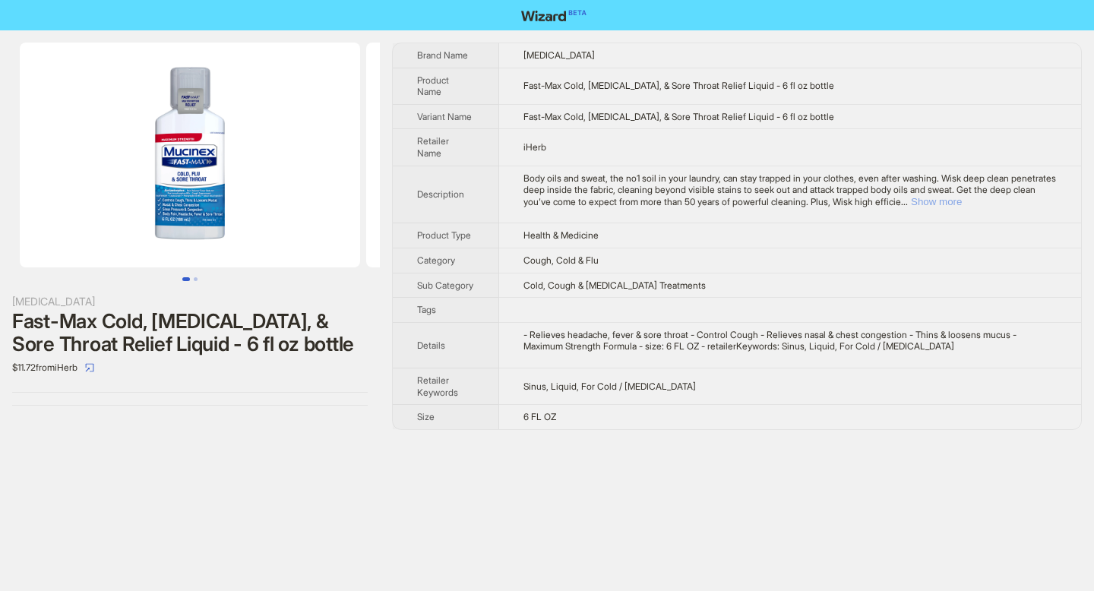
click at [962, 197] on button "Show more" at bounding box center [936, 201] width 51 height 11
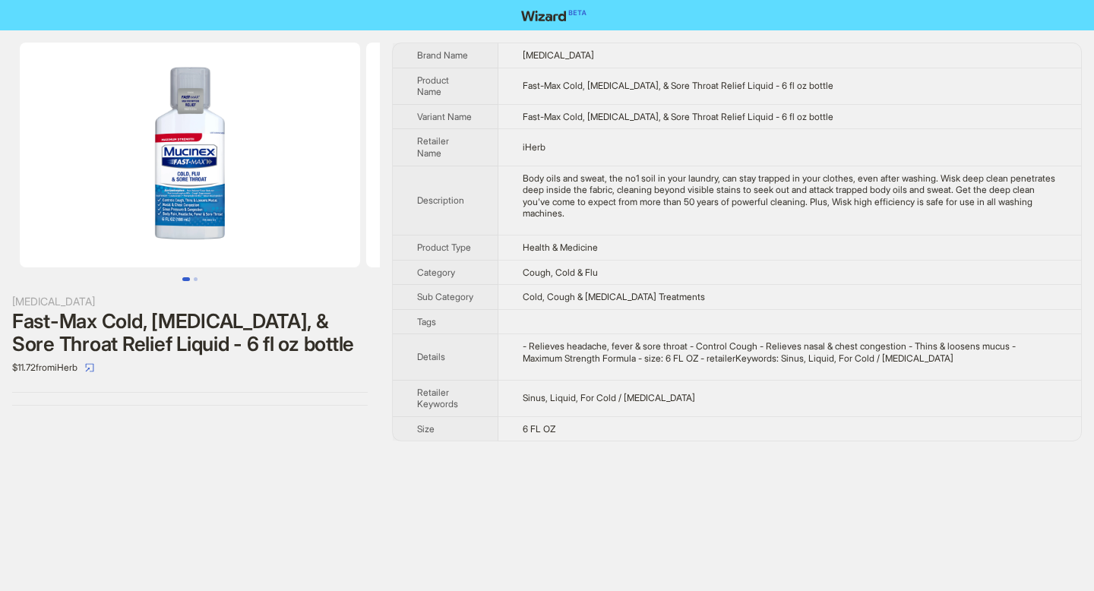
click at [193, 217] on img at bounding box center [190, 155] width 340 height 225
click at [195, 179] on img at bounding box center [190, 155] width 340 height 225
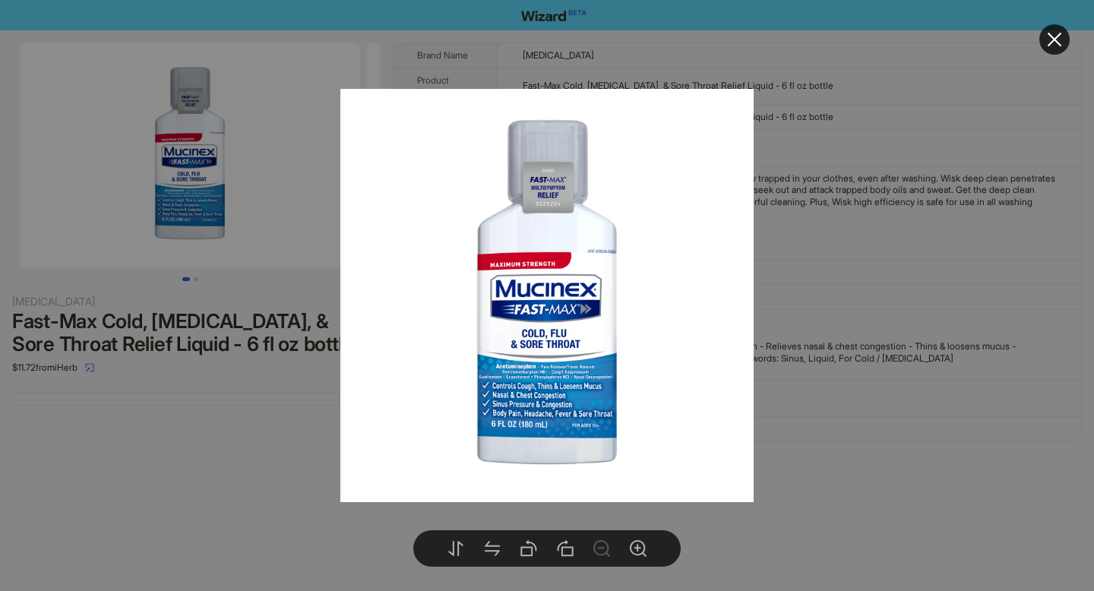
click at [1049, 49] on button at bounding box center [1055, 39] width 30 height 30
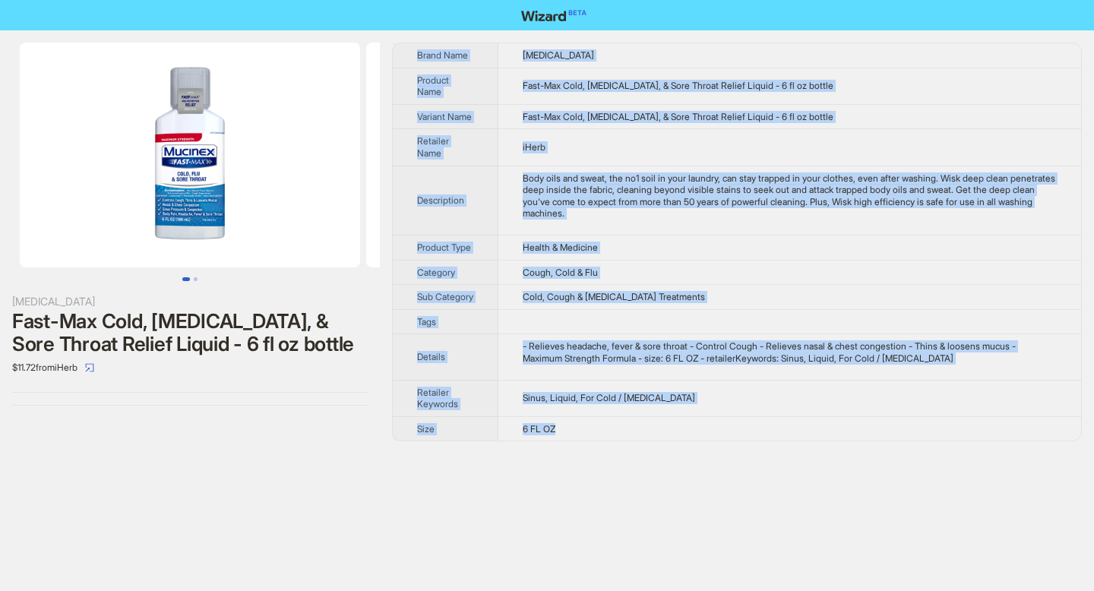
drag, startPoint x: 418, startPoint y: 52, endPoint x: 572, endPoint y: 443, distance: 420.7
click at [572, 441] on tbody "Brand Name [MEDICAL_DATA] Product Name Fast-Max Cold, [MEDICAL_DATA], & Sore Th…" at bounding box center [737, 241] width 688 height 397
copy tbody "Brand Name [MEDICAL_DATA] Product Name Fast-Max Cold, [MEDICAL_DATA], & Sore Th…"
click at [793, 270] on td "Cough, Cold & Flu" at bounding box center [790, 272] width 583 height 25
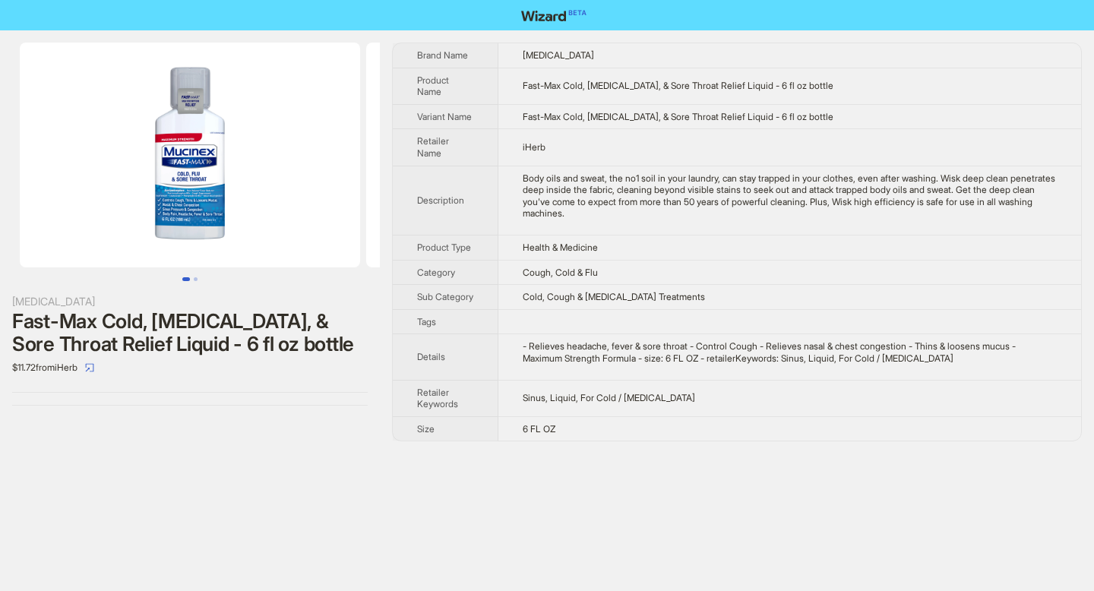
click at [182, 178] on img at bounding box center [190, 155] width 340 height 225
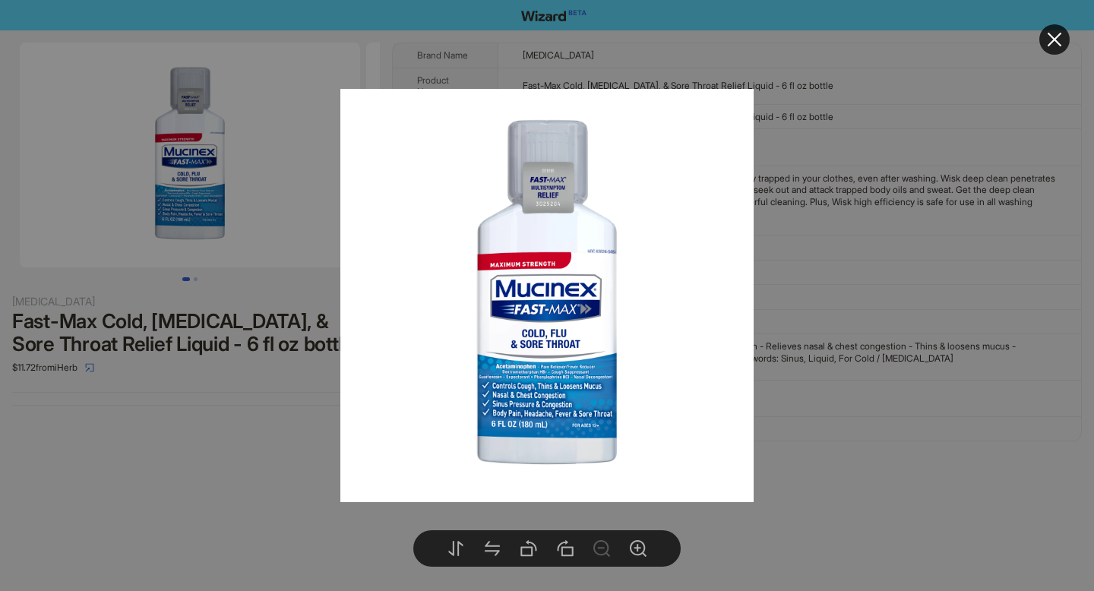
click at [1056, 53] on button at bounding box center [1055, 39] width 30 height 30
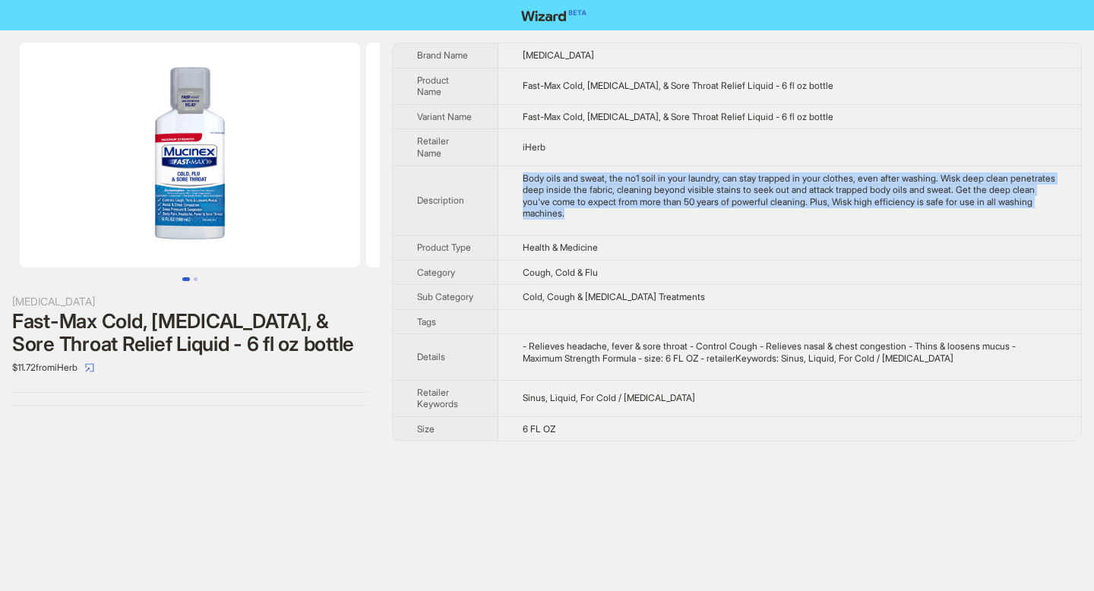
drag, startPoint x: 524, startPoint y: 177, endPoint x: 657, endPoint y: 227, distance: 142.1
click at [657, 227] on td "Body oils and sweat, the no1 soil in your laundry, can stay trapped in your clo…" at bounding box center [790, 200] width 583 height 69
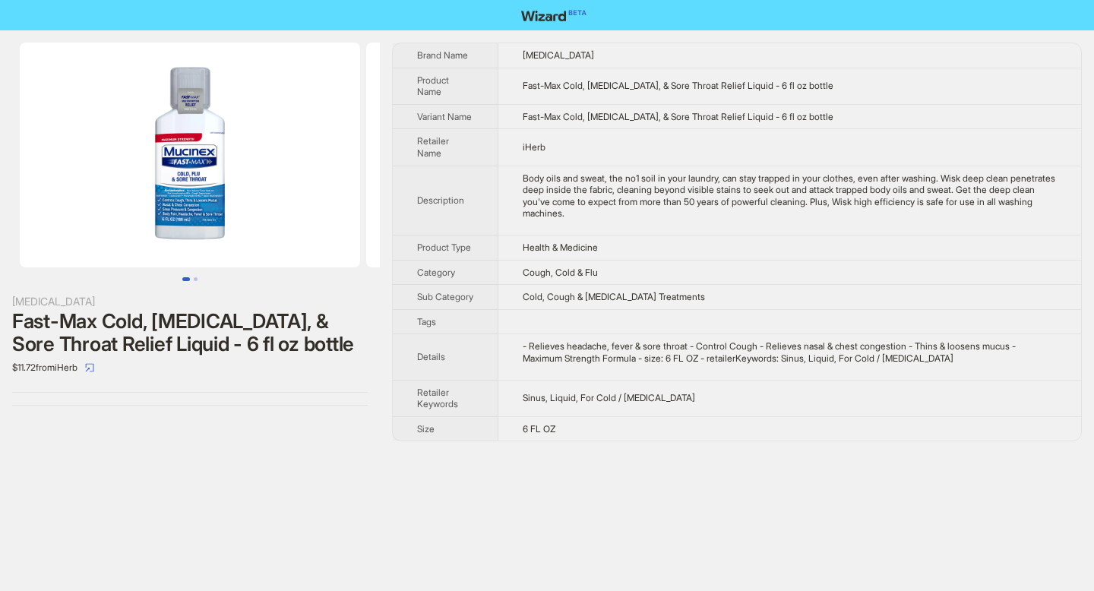
click at [855, 226] on td "Body oils and sweat, the no1 soil in your laundry, can stay trapped in your clo…" at bounding box center [790, 200] width 583 height 69
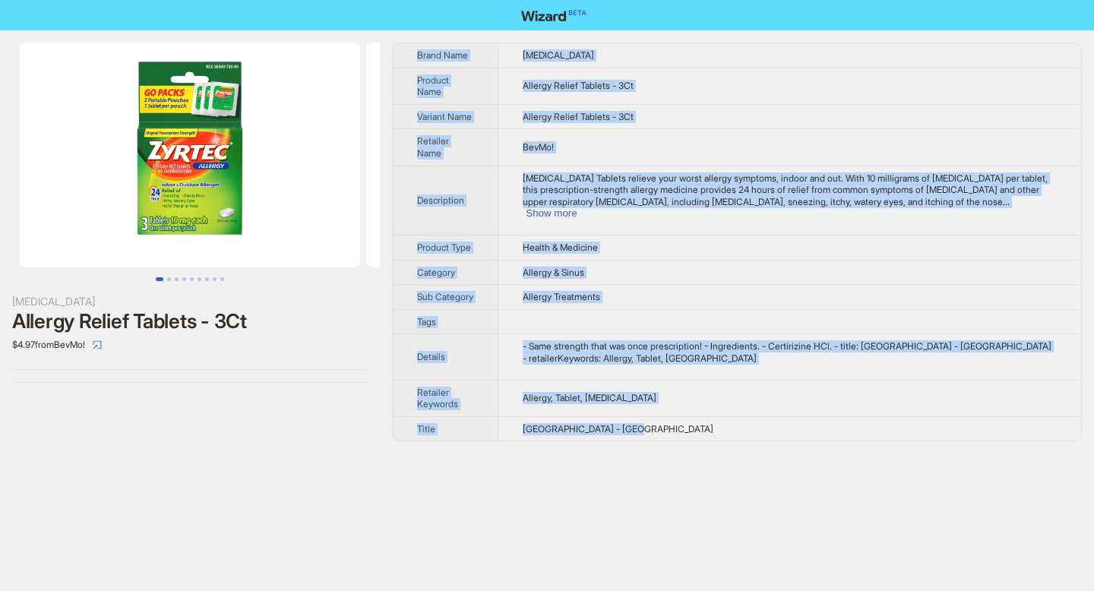
drag, startPoint x: 418, startPoint y: 55, endPoint x: 650, endPoint y: 437, distance: 447.4
click at [650, 437] on tbody "Brand Name [MEDICAL_DATA] Product Name Allergy Relief Tablets - 3Ct Variant Nam…" at bounding box center [737, 241] width 688 height 397
copy tbody "Brand Name [MEDICAL_DATA] Product Name Allergy Relief Tablets - 3Ct Variant Nam…"
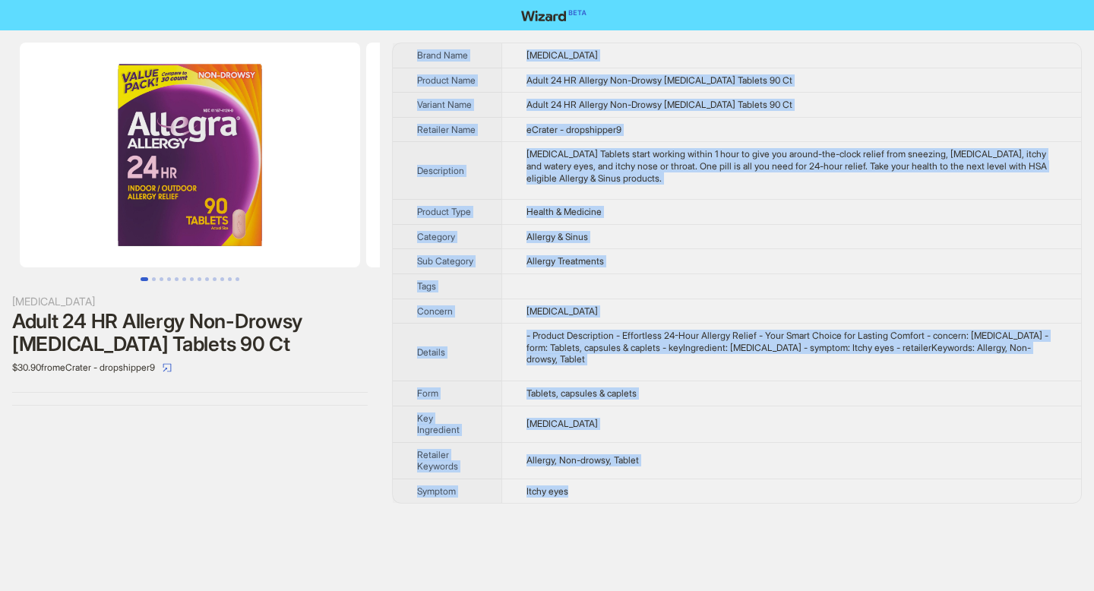
drag, startPoint x: 418, startPoint y: 56, endPoint x: 583, endPoint y: 499, distance: 472.7
click at [583, 499] on tbody "Brand Name [MEDICAL_DATA] Product Name Adult 24 HR Allergy Non-Drowsy [MEDICAL_…" at bounding box center [737, 273] width 688 height 460
copy tbody "Brand Name [MEDICAL_DATA] Product Name Adult 24 HR Allergy Non-Drowsy [MEDICAL_…"
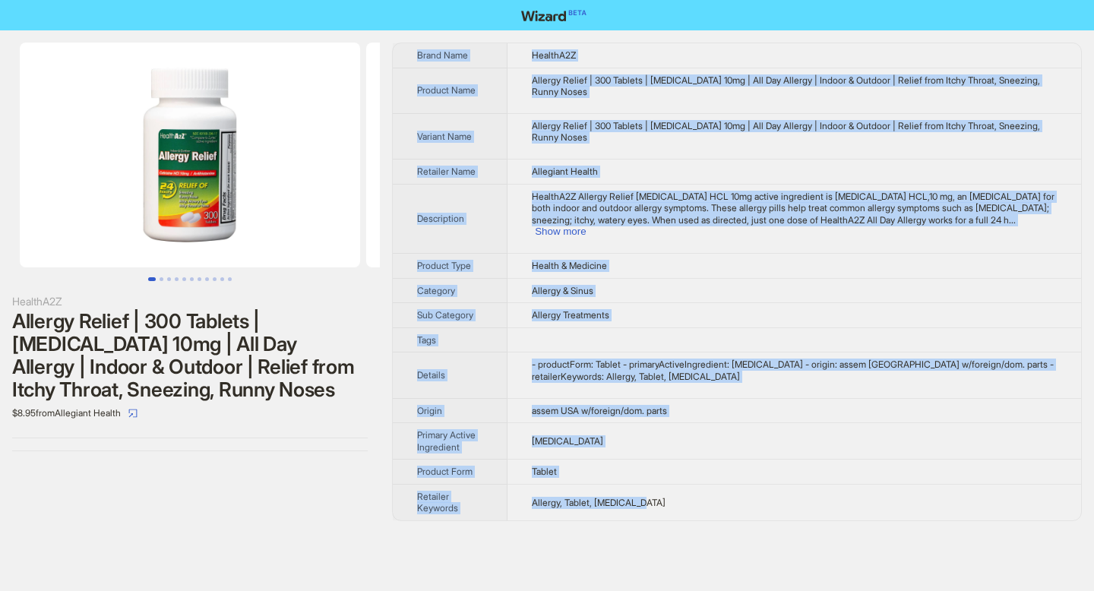
drag, startPoint x: 419, startPoint y: 54, endPoint x: 654, endPoint y: 492, distance: 496.4
click at [654, 492] on tbody "Brand Name HealthA2Z Product Name Allergy Relief | 300 Tablets | [MEDICAL_DATA]…" at bounding box center [737, 281] width 688 height 477
copy tbody "Brand Name HealthA2Z Product Name Allergy Relief | 300 Tablets | [MEDICAL_DATA]…"
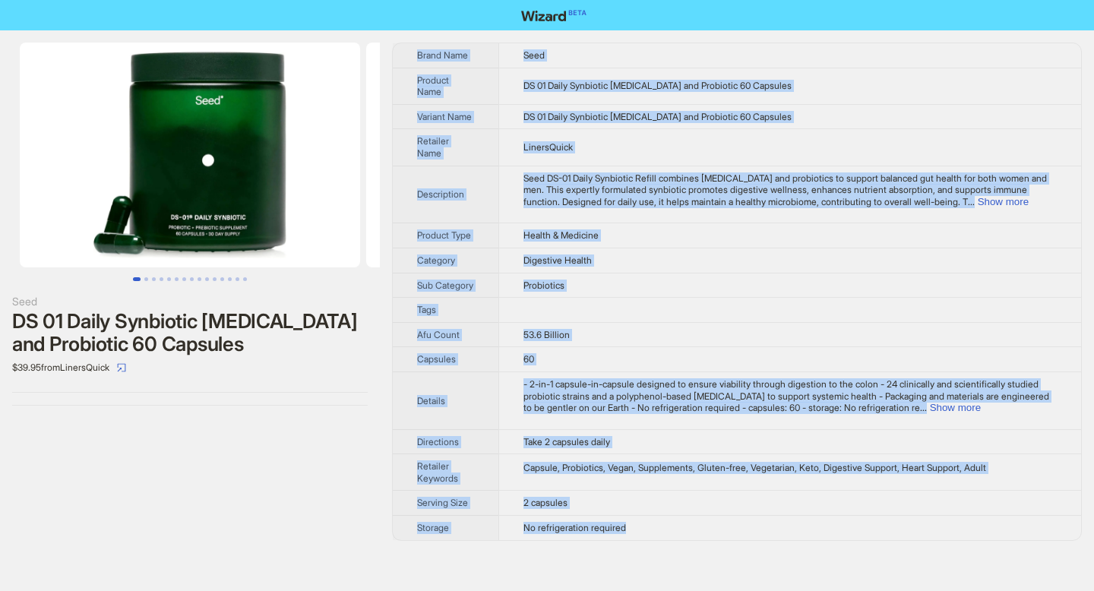
drag, startPoint x: 418, startPoint y: 51, endPoint x: 643, endPoint y: 550, distance: 547.6
click at [641, 540] on tbody "Brand Name Seed Product Name DS 01 Daily Synbiotic Prebiotic and Probiotic 60 C…" at bounding box center [737, 291] width 688 height 497
copy tbody "Brand Name Seed Product Name DS 01 Daily Synbiotic Prebiotic and Probiotic 60 C…"
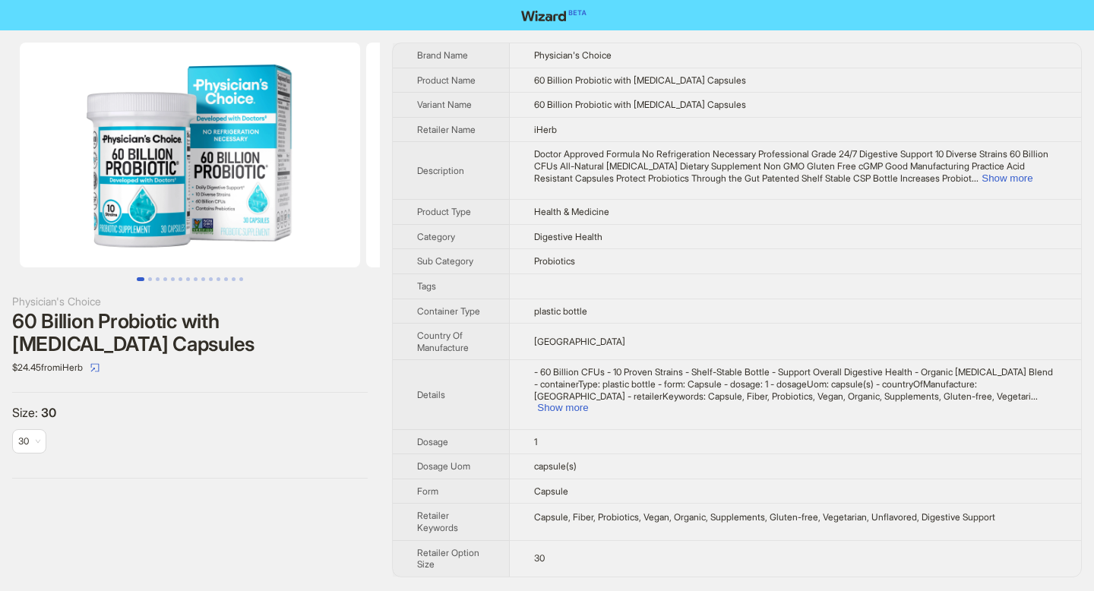
click at [233, 182] on img at bounding box center [190, 155] width 340 height 225
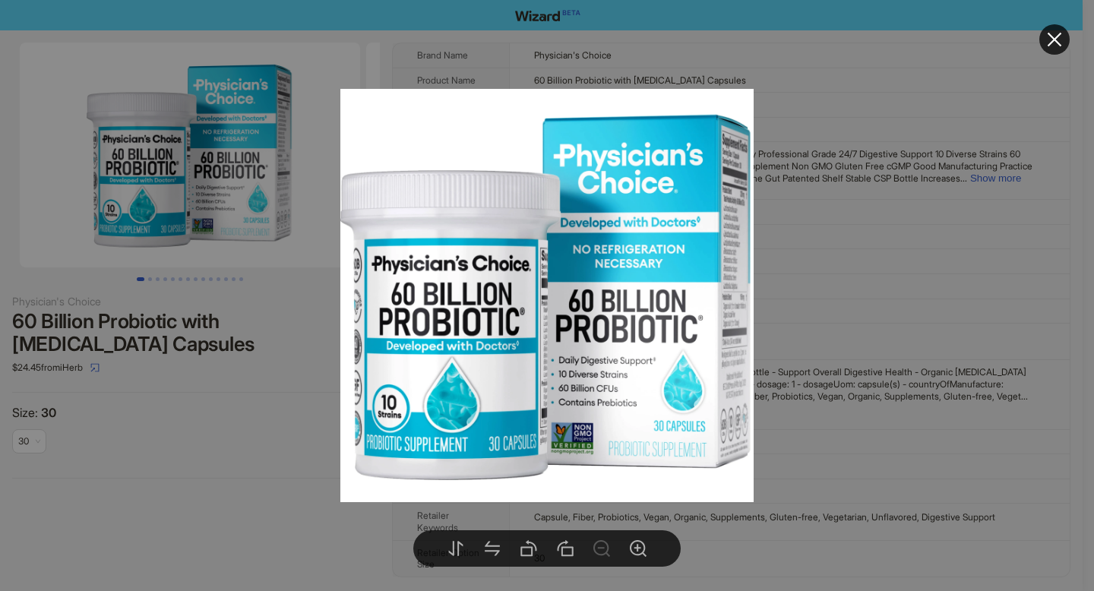
click at [1043, 36] on button at bounding box center [1055, 39] width 30 height 30
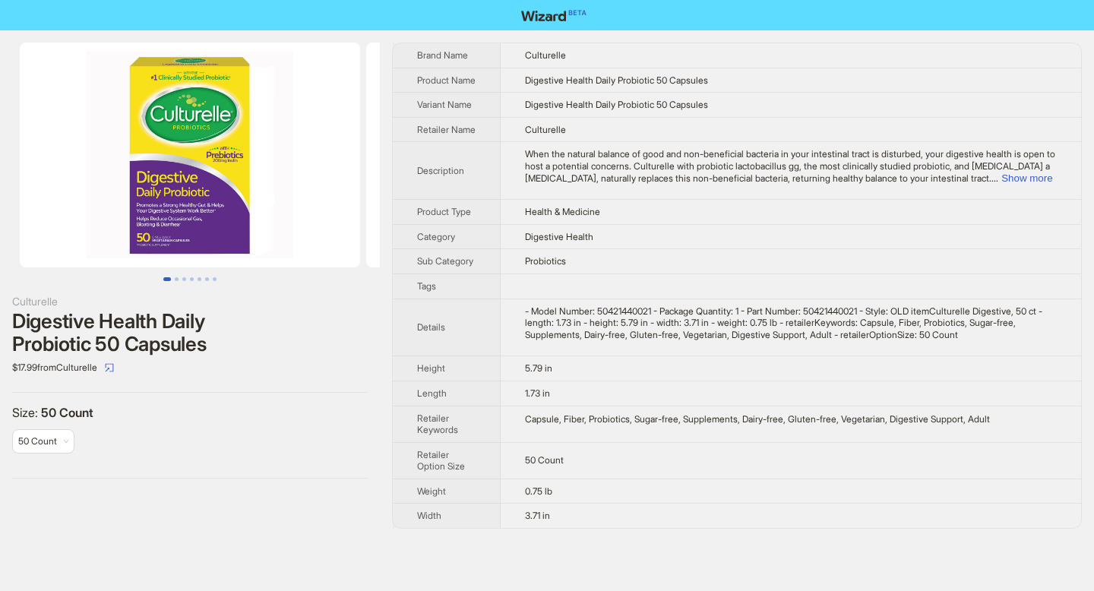
click at [151, 200] on img at bounding box center [190, 155] width 340 height 225
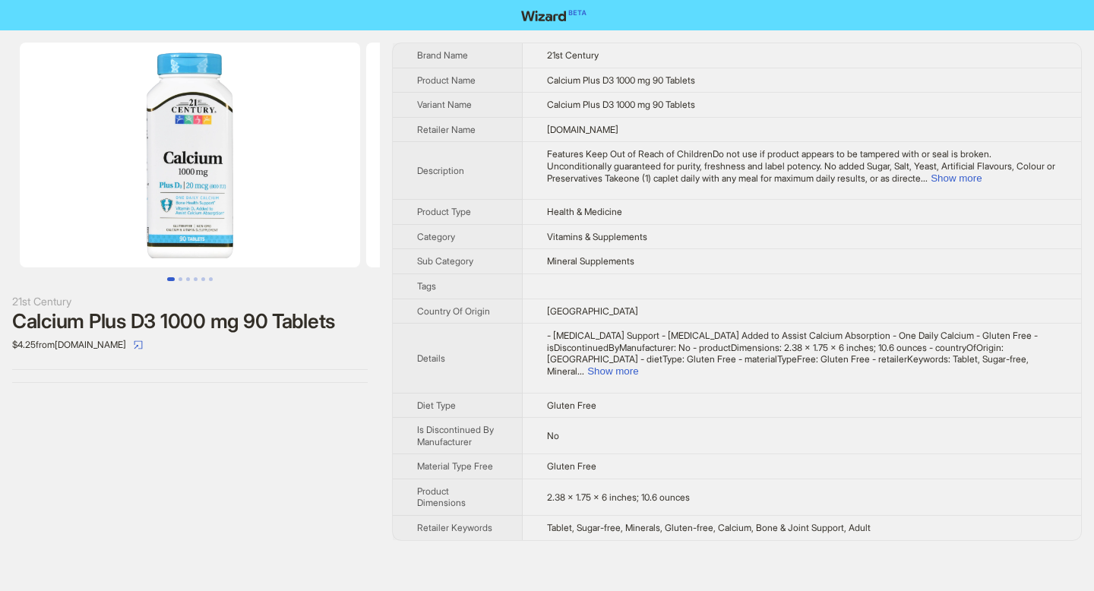
click at [144, 156] on img at bounding box center [190, 155] width 340 height 225
click at [206, 189] on img at bounding box center [190, 155] width 340 height 225
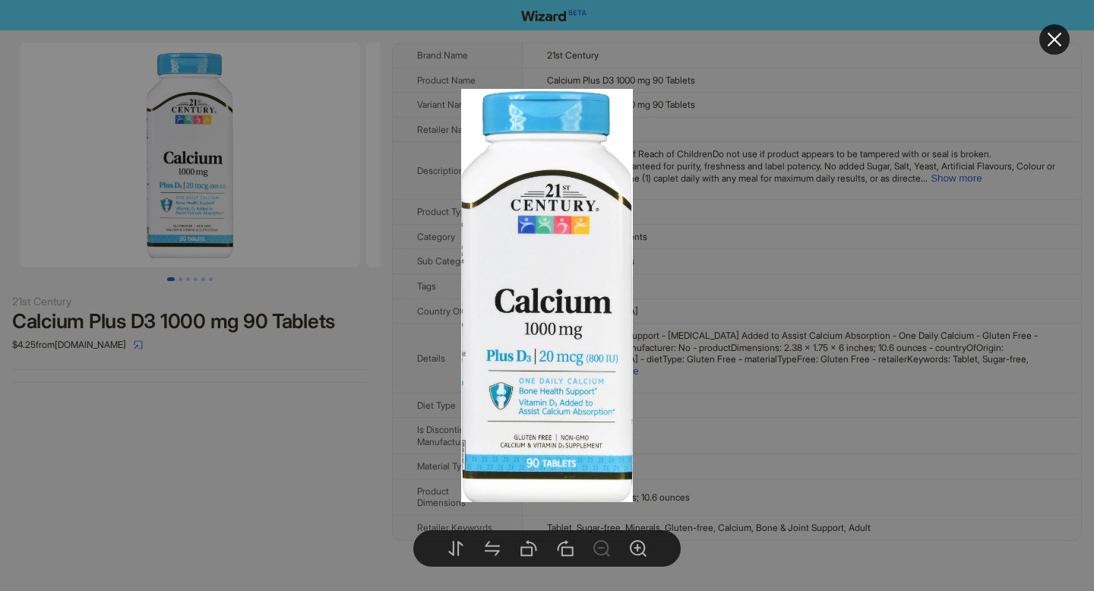
click at [1057, 48] on icon "close" at bounding box center [1055, 39] width 18 height 18
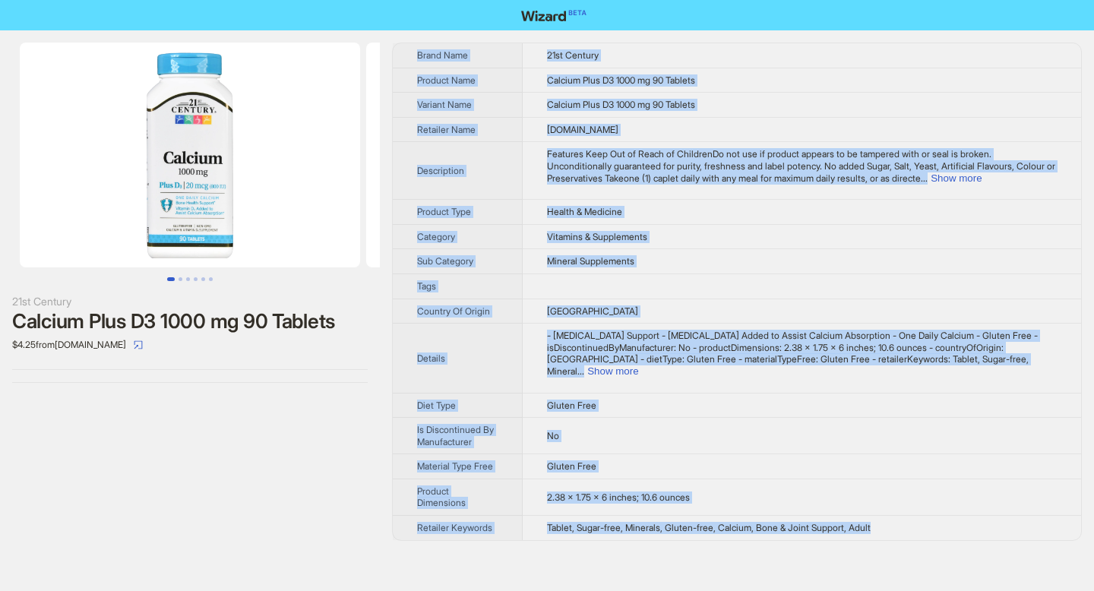
drag, startPoint x: 417, startPoint y: 55, endPoint x: 840, endPoint y: 527, distance: 633.9
click at [840, 527] on tbody "Brand Name 21st Century Product Name Calcium Plus D3 1000 mg 90 Tablets Variant…" at bounding box center [737, 291] width 688 height 497
copy tbody "Brand Name 21st Century Product Name Calcium Plus D3 1000 mg 90 Tablets Variant…"
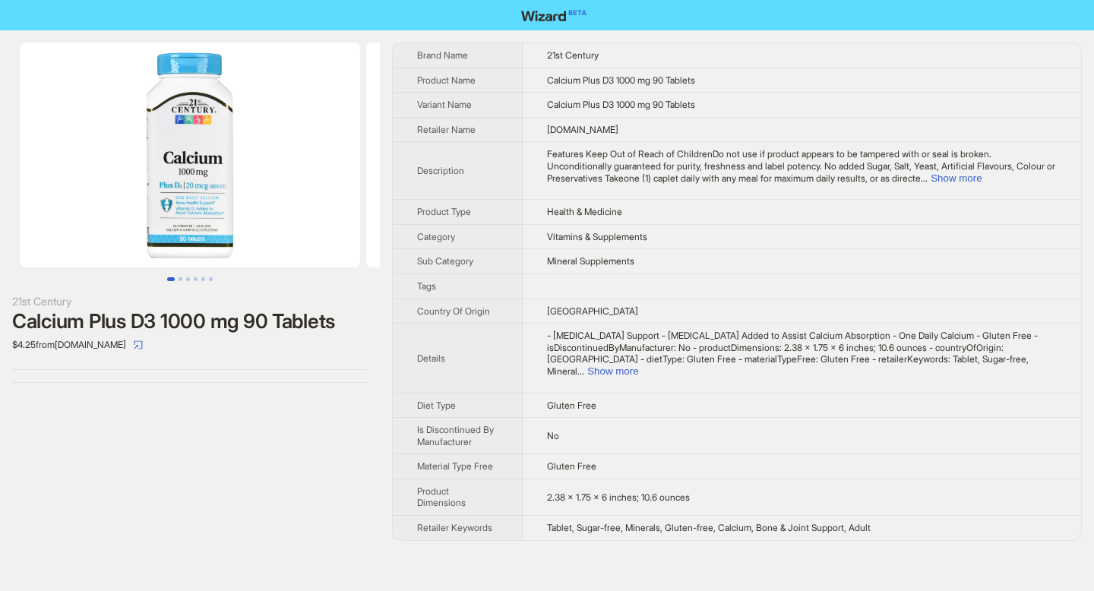
click at [250, 470] on div "21st Century Calcium Plus D3 1000 mg 90 Tablets $4.25 from wisermerchant.com" at bounding box center [190, 291] width 380 height 523
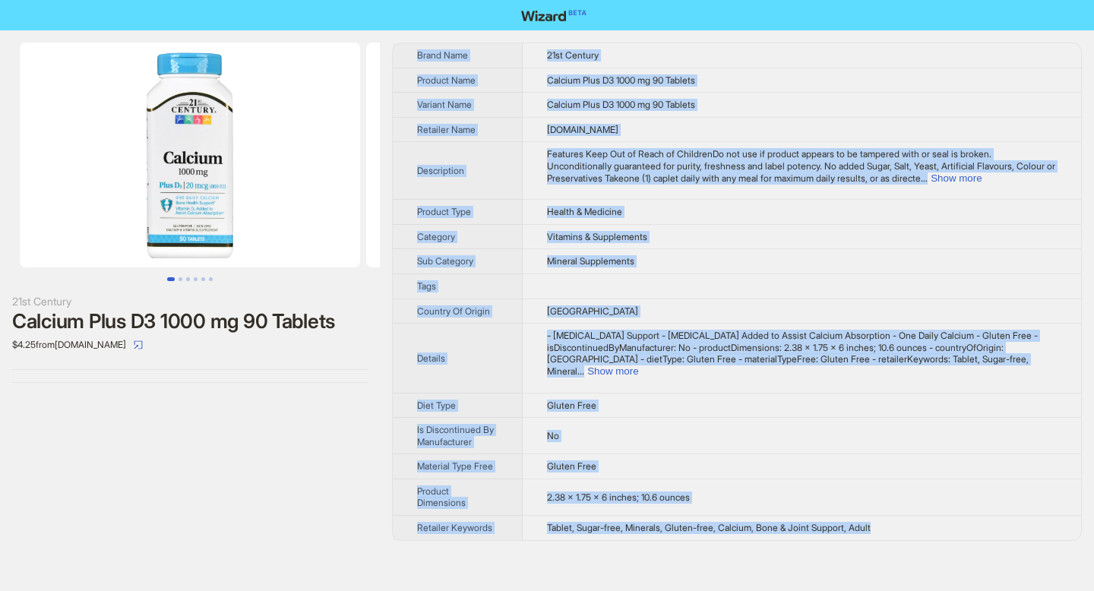
drag, startPoint x: 418, startPoint y: 55, endPoint x: 903, endPoint y: 516, distance: 668.7
click at [903, 516] on tbody "Brand Name 21st Century Product Name Calcium Plus D3 1000 mg 90 Tablets Variant…" at bounding box center [737, 291] width 688 height 497
copy tbody "Brand Name 21st Century Product Name Calcium Plus D3 1000 mg 90 Tablets Variant…"
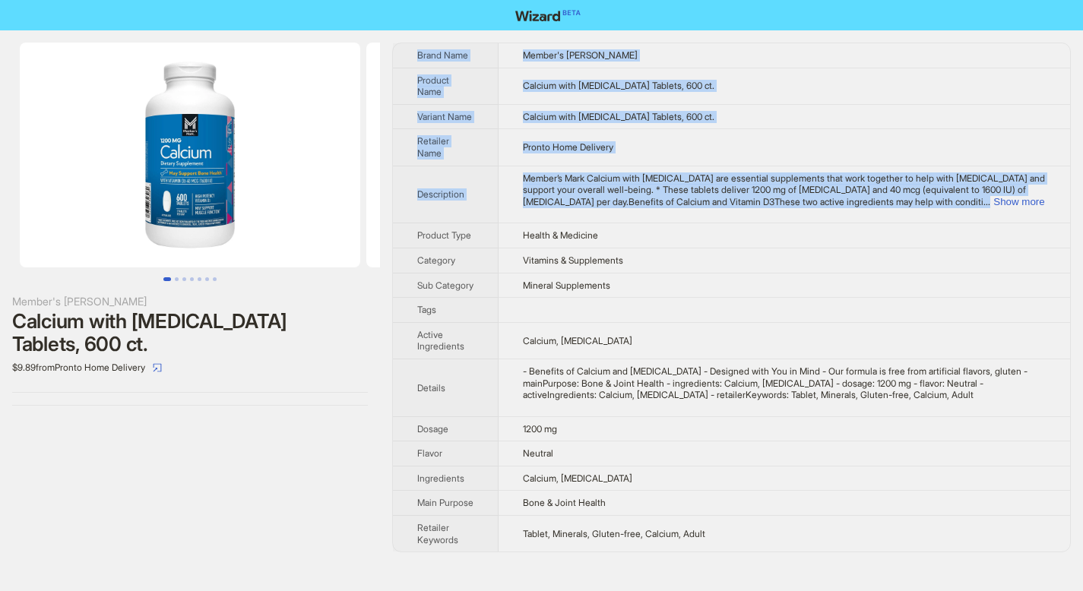
drag, startPoint x: 418, startPoint y: 54, endPoint x: 650, endPoint y: 209, distance: 278.8
click at [650, 209] on tbody "Brand Name Member's Mark Product Name Calcium with Vitamin D3 Tablets, 600 ct. …" at bounding box center [731, 297] width 677 height 508
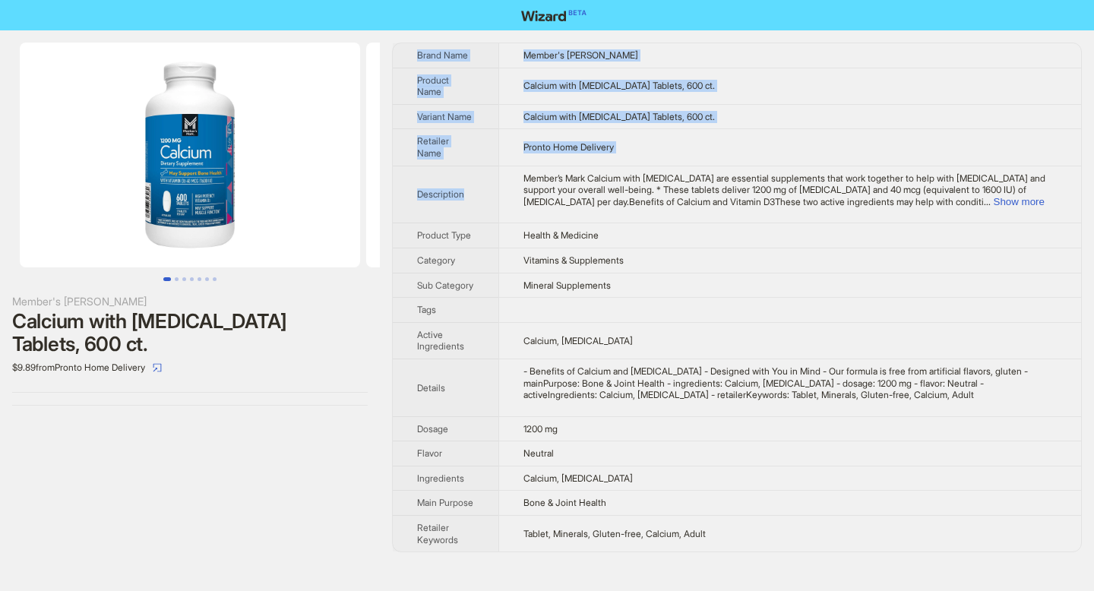
copy tbody "Brand Name Member's Mark Product Name Calcium with Vitamin D3 Tablets, 600 ct. …"
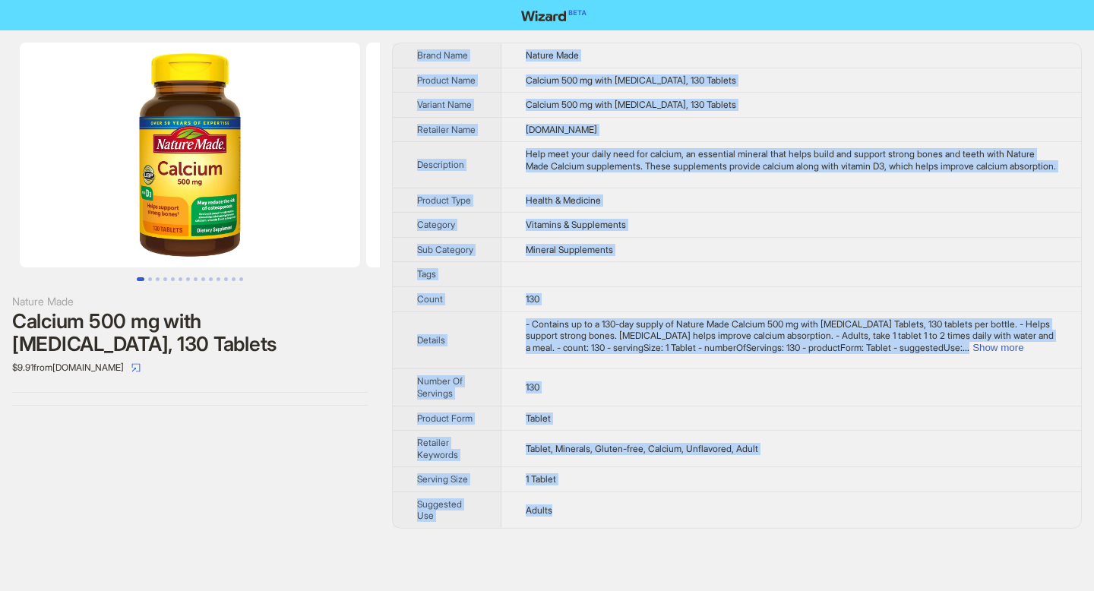
drag, startPoint x: 417, startPoint y: 52, endPoint x: 569, endPoint y: 533, distance: 504.5
click at [571, 528] on tbody "Brand Name Nature Made Product Name Calcium 500 mg with [MEDICAL_DATA], 130 Tab…" at bounding box center [737, 285] width 688 height 485
copy tbody "Brand Name Nature Made Product Name Calcium 500 mg with [MEDICAL_DATA], 130 Tab…"
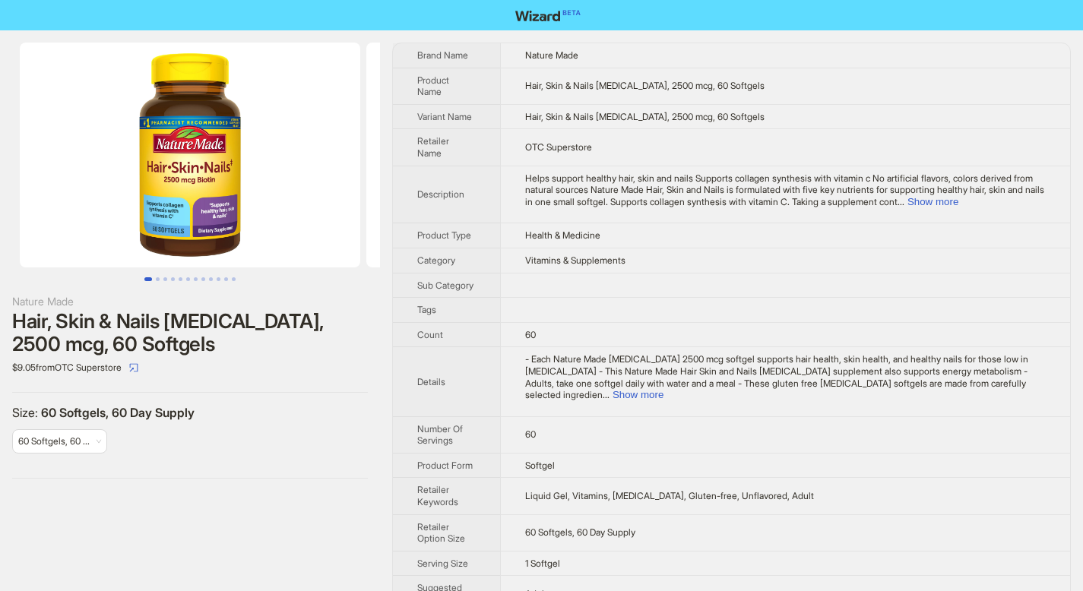
click at [419, 57] on th "Brand Name" at bounding box center [446, 55] width 107 height 24
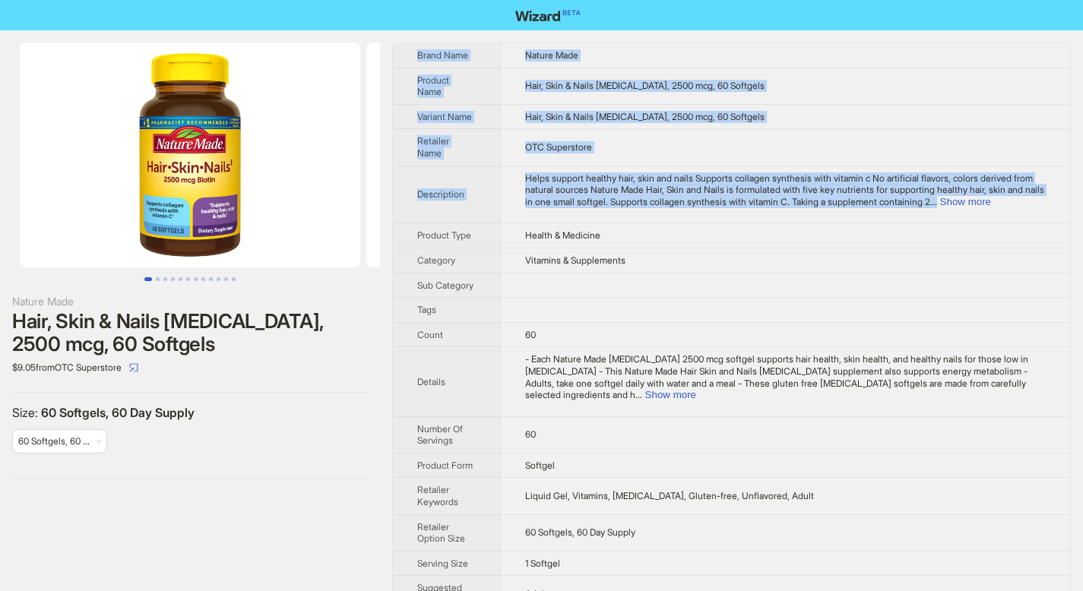
click at [1001, 182] on tbody "Brand Name Nature Made Product Name Hair, Skin & Nails Biotin, 2500 mcg, 60 Sof…" at bounding box center [731, 327] width 677 height 569
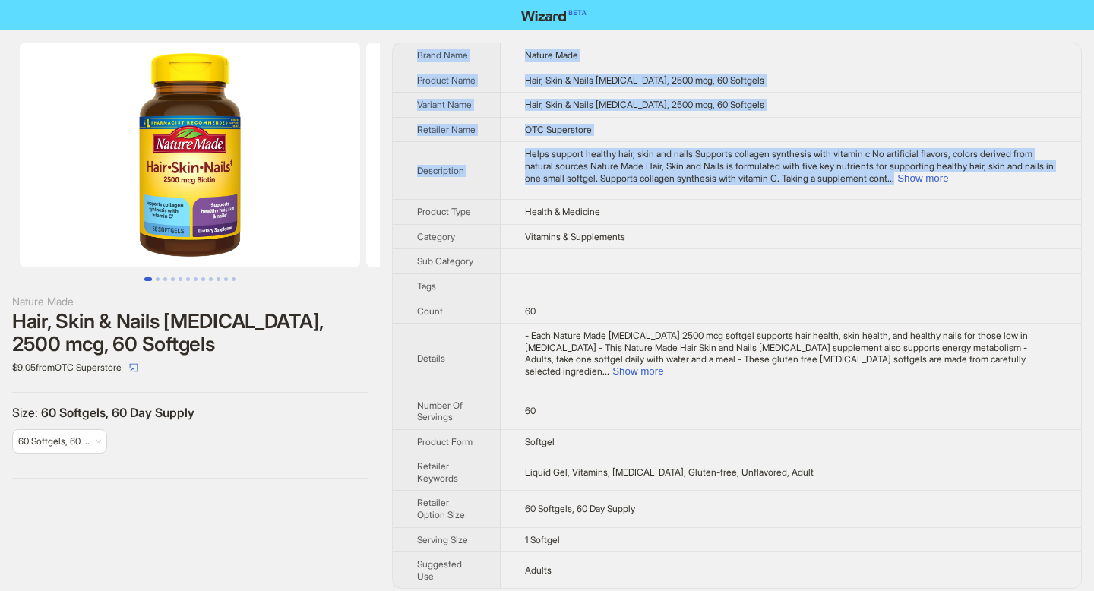
copy tbody "Brand Name Nature Made Product Name Hair, Skin & Nails Biotin, 2500 mcg, 60 Sof…"
